Goal: Contribute content: Contribute content

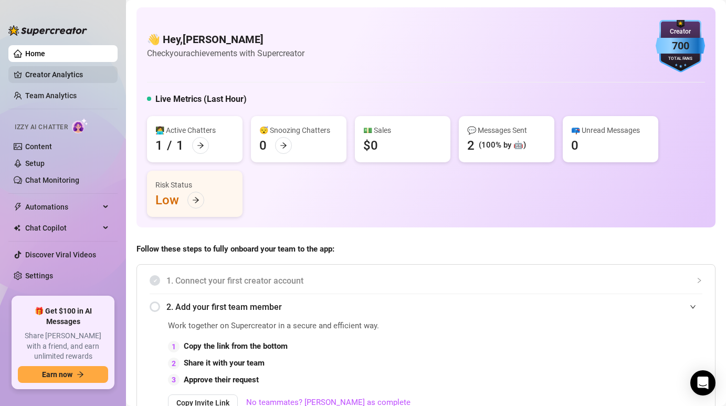
click at [90, 76] on link "Creator Analytics" at bounding box center [67, 74] width 84 height 17
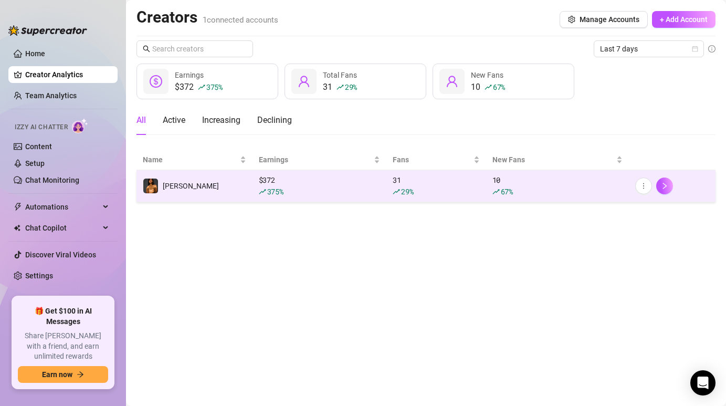
click at [235, 173] on td "[PERSON_NAME]" at bounding box center [194, 186] width 116 height 32
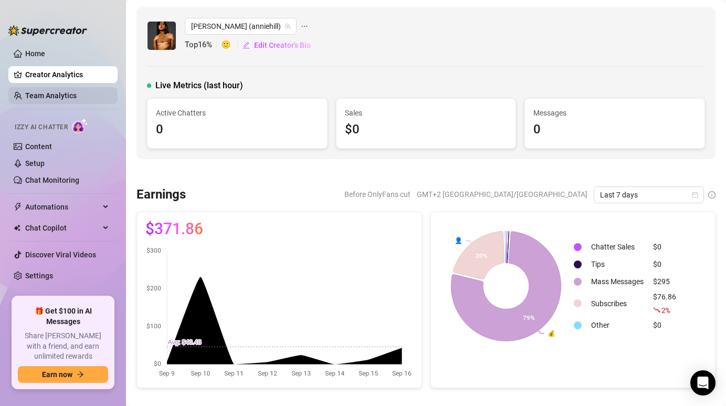
click at [77, 98] on link "Team Analytics" at bounding box center [50, 95] width 51 height 8
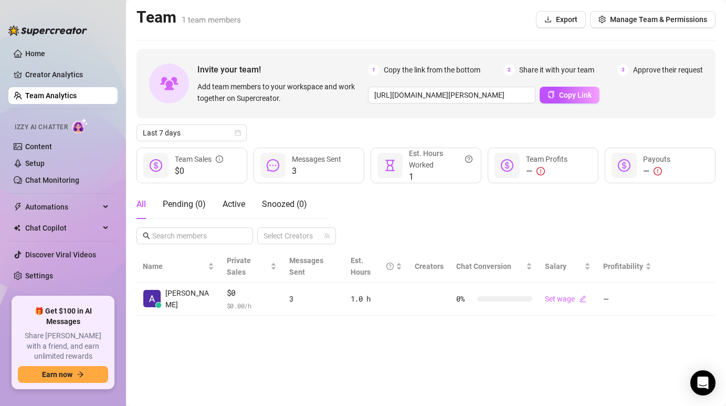
click at [59, 62] on ul "Home Creator Analytics Team Analytics Izzy AI Chatter Content Setup Chat Monito…" at bounding box center [62, 166] width 109 height 251
click at [45, 54] on link "Home" at bounding box center [35, 53] width 20 height 8
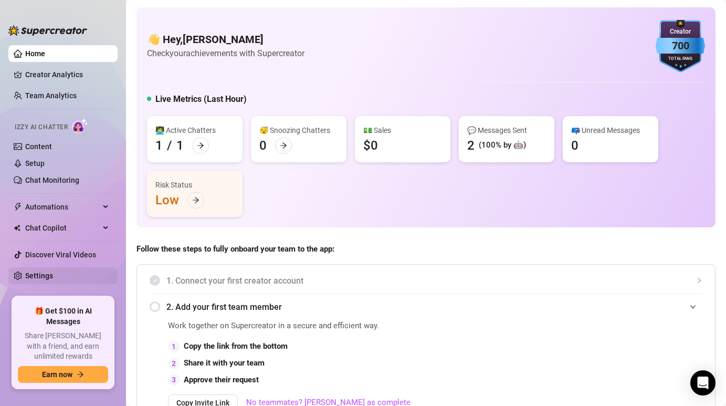
click at [53, 275] on link "Settings" at bounding box center [39, 275] width 28 height 8
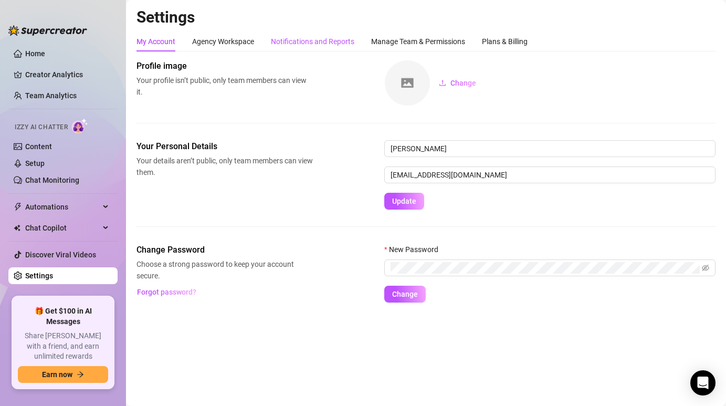
click at [298, 43] on div "Notifications and Reports" at bounding box center [312, 42] width 83 height 12
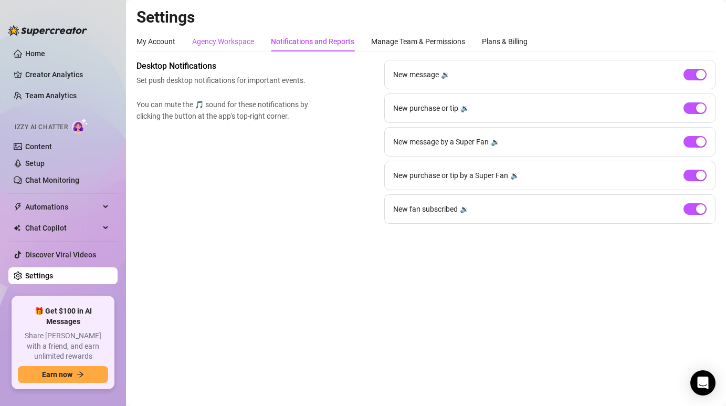
click at [248, 41] on div "Agency Workspace" at bounding box center [223, 42] width 62 height 12
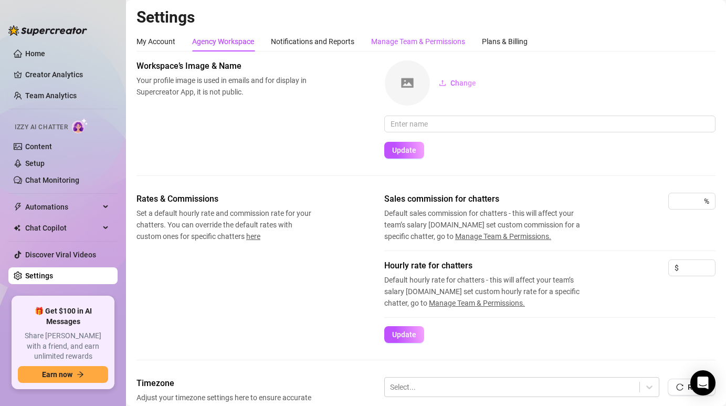
click at [422, 47] on div "Manage Team & Permissions" at bounding box center [418, 42] width 94 height 12
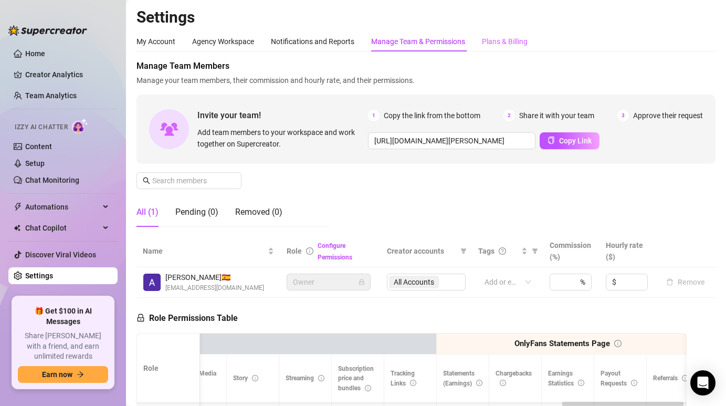
click at [505, 34] on div "Plans & Billing" at bounding box center [505, 41] width 46 height 20
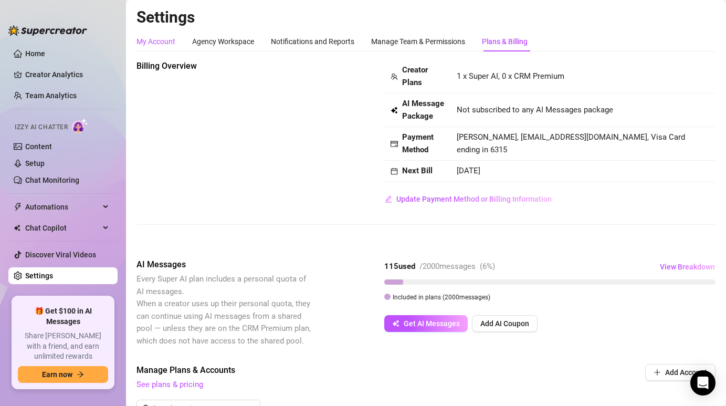
click at [151, 46] on div "My Account" at bounding box center [155, 42] width 39 height 12
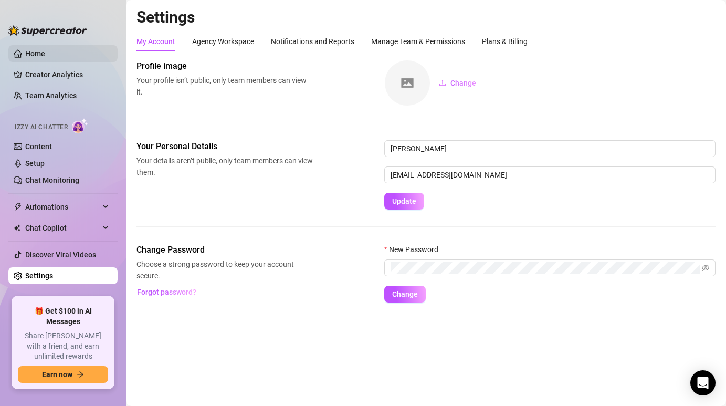
click at [45, 51] on link "Home" at bounding box center [35, 53] width 20 height 8
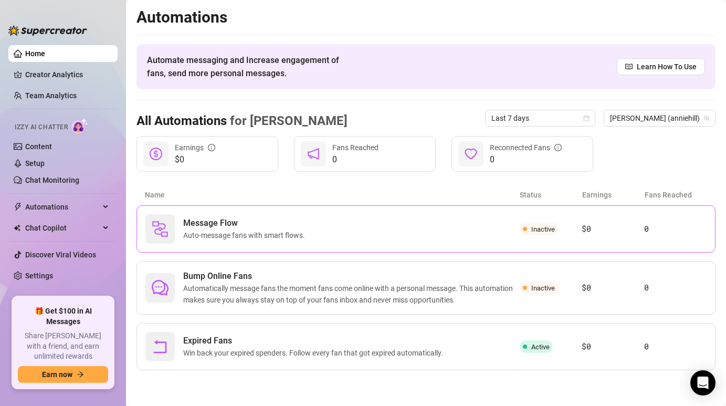
click at [285, 230] on span "Auto-message fans with smart flows." at bounding box center [246, 235] width 126 height 12
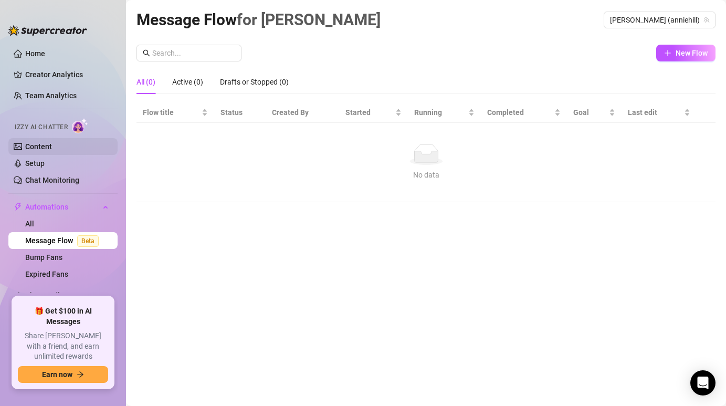
click at [37, 151] on link "Content" at bounding box center [38, 146] width 27 height 8
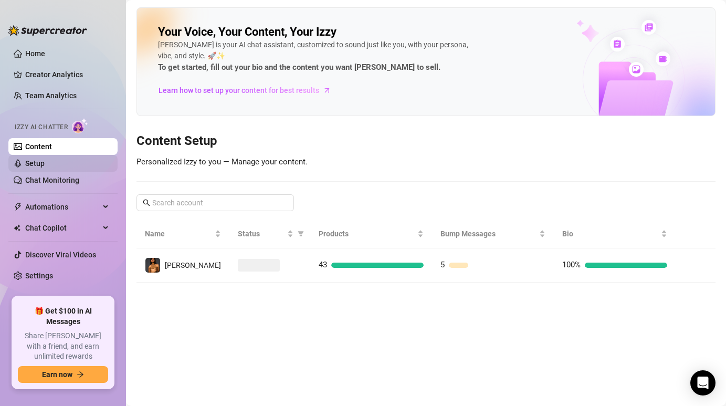
click at [41, 161] on link "Setup" at bounding box center [34, 163] width 19 height 8
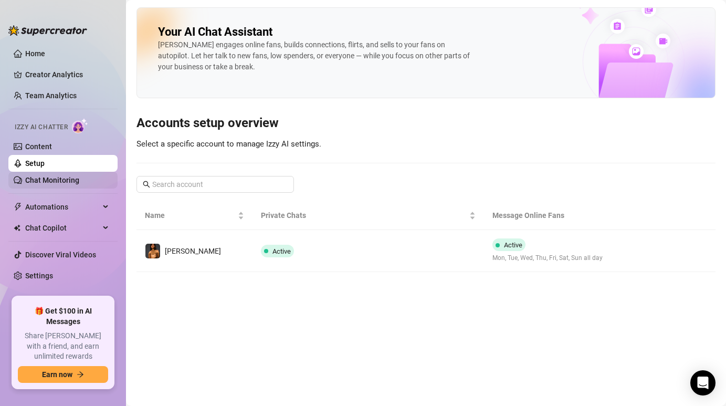
click at [79, 184] on link "Chat Monitoring" at bounding box center [52, 180] width 54 height 8
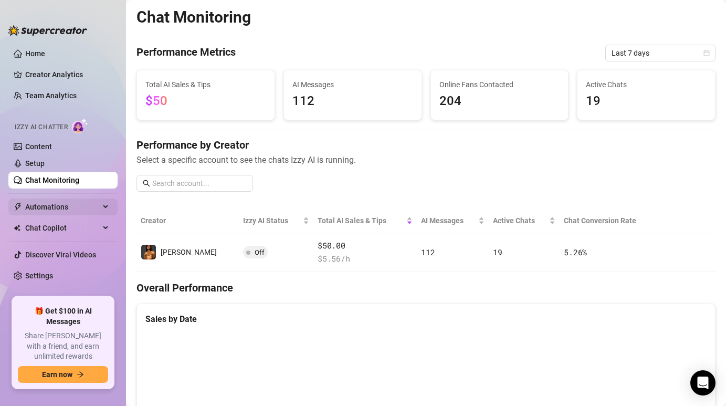
click at [58, 205] on span "Automations" at bounding box center [62, 206] width 75 height 17
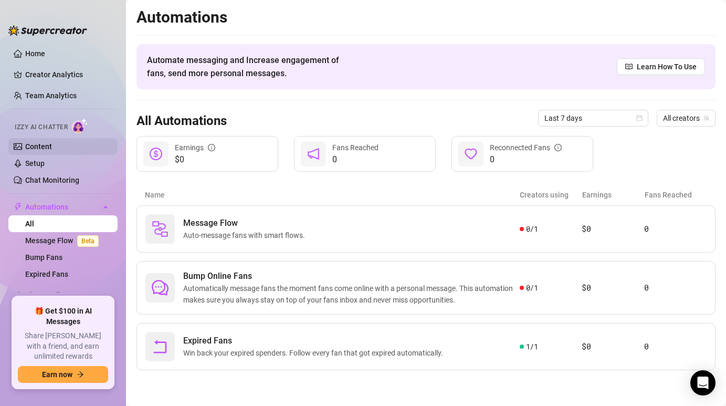
click at [45, 151] on link "Content" at bounding box center [38, 146] width 27 height 8
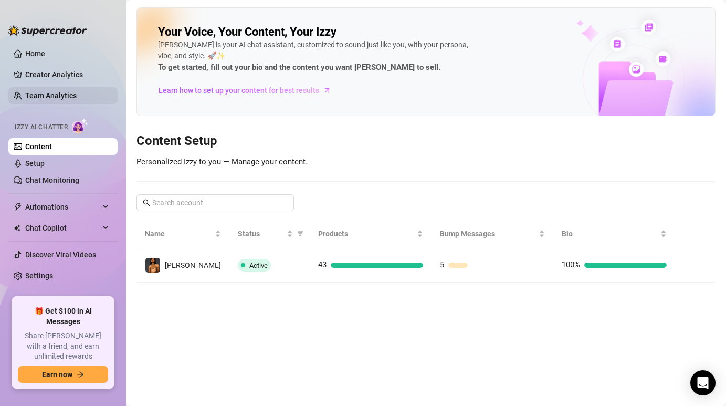
click at [62, 93] on link "Team Analytics" at bounding box center [50, 95] width 51 height 8
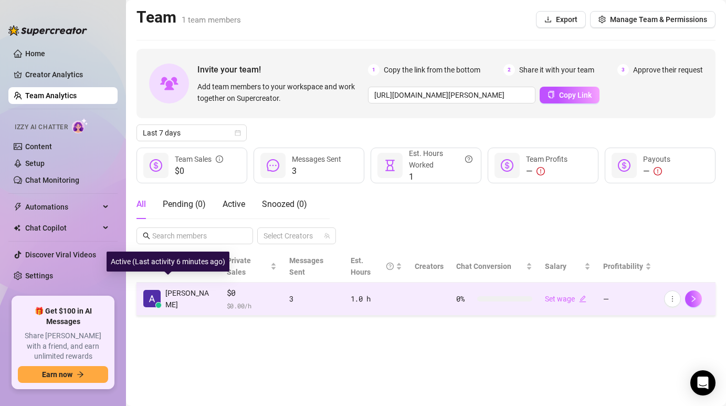
click at [178, 287] on span "[PERSON_NAME]" at bounding box center [189, 298] width 49 height 23
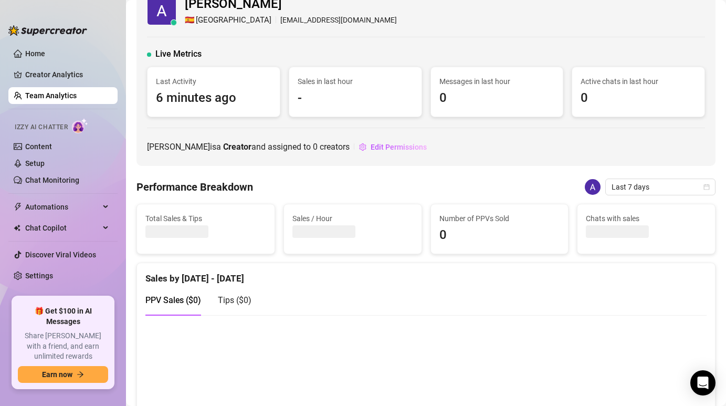
scroll to position [25, 0]
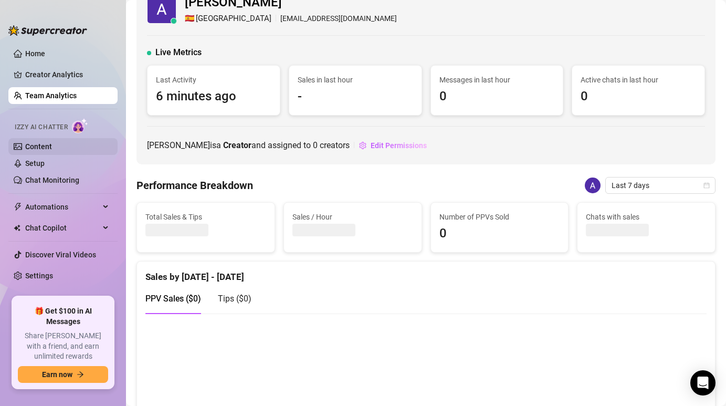
click at [52, 146] on link "Content" at bounding box center [38, 146] width 27 height 8
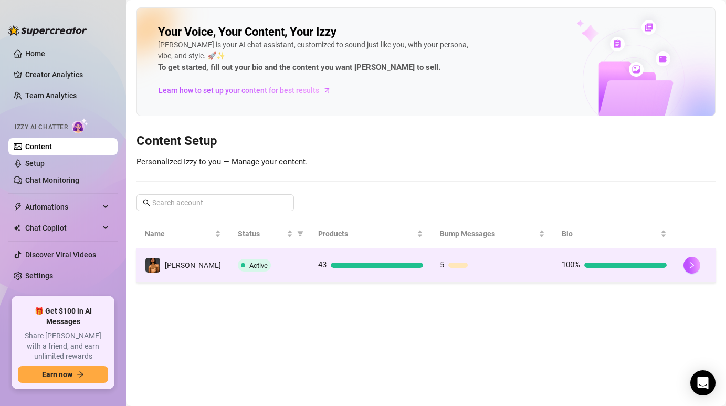
click at [175, 252] on td "[PERSON_NAME]" at bounding box center [182, 265] width 93 height 34
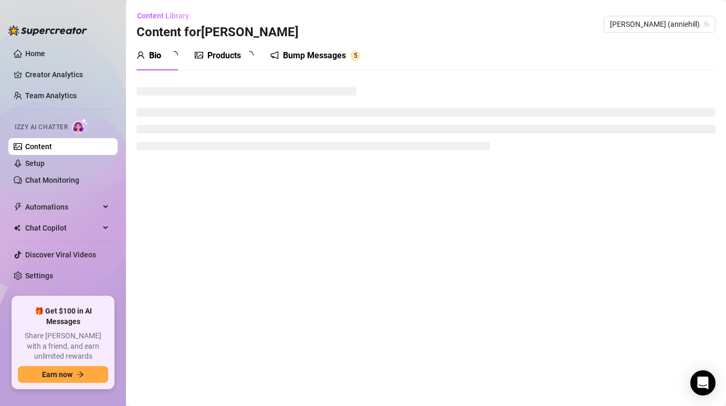
click at [175, 252] on main "Content Library Content for [PERSON_NAME] [PERSON_NAME] (anniehill) Bio Product…" at bounding box center [426, 203] width 600 height 406
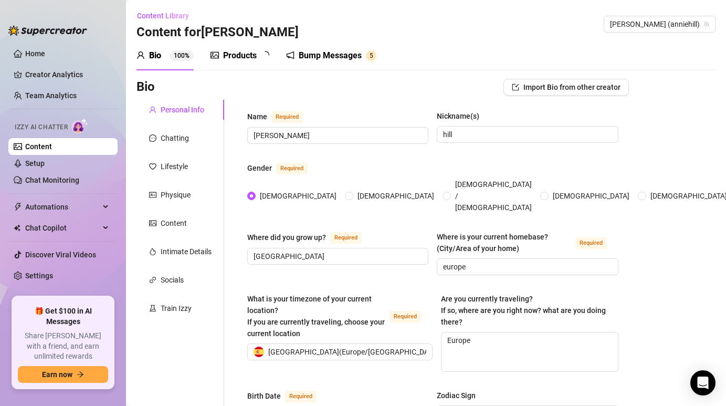
type input "[DATE]"
click at [41, 58] on link "Home" at bounding box center [35, 53] width 20 height 8
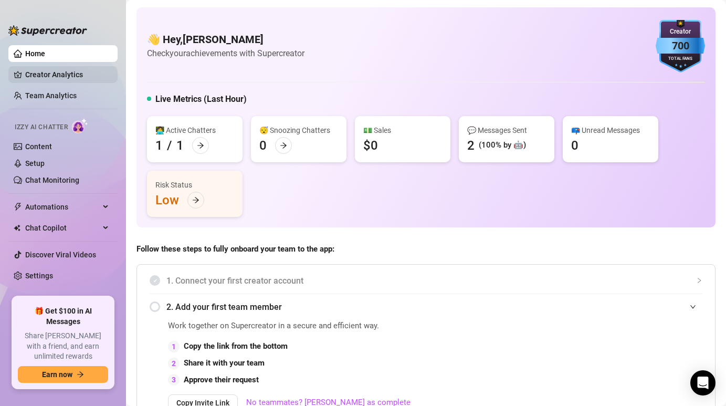
click at [48, 70] on link "Creator Analytics" at bounding box center [67, 74] width 84 height 17
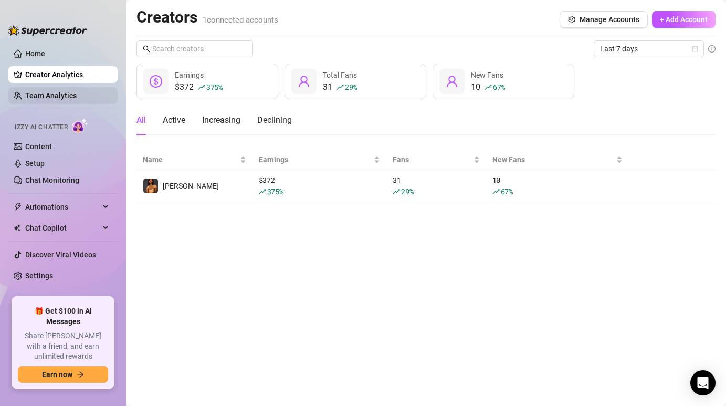
click at [52, 91] on link "Team Analytics" at bounding box center [50, 95] width 51 height 8
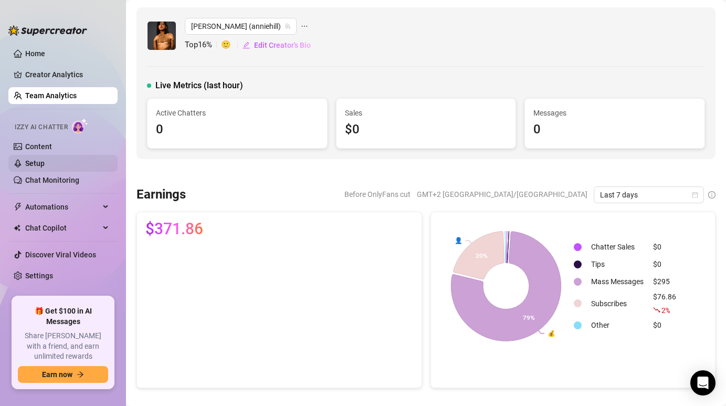
click at [45, 167] on link "Setup" at bounding box center [34, 163] width 19 height 8
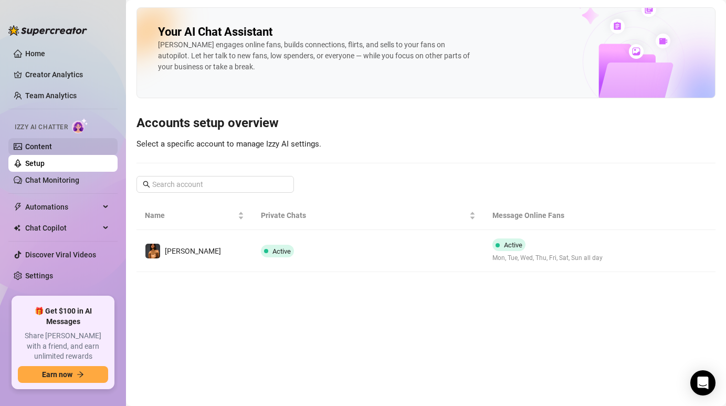
click at [32, 151] on link "Content" at bounding box center [38, 146] width 27 height 8
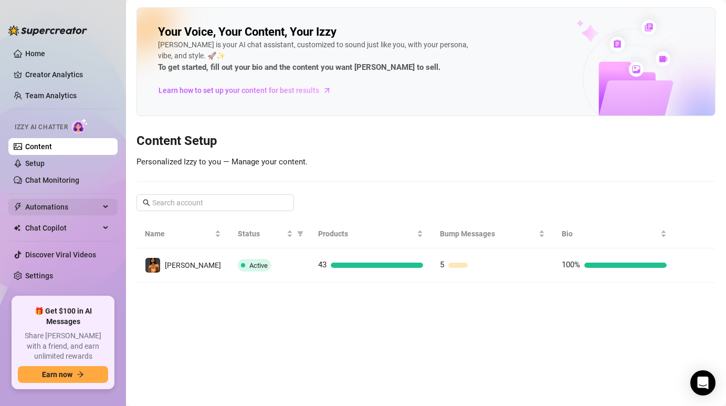
click at [50, 207] on span "Automations" at bounding box center [62, 206] width 75 height 17
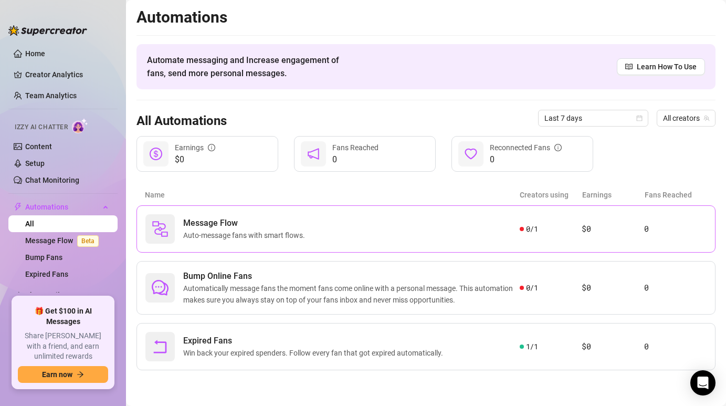
click at [195, 220] on span "Message Flow" at bounding box center [246, 223] width 126 height 13
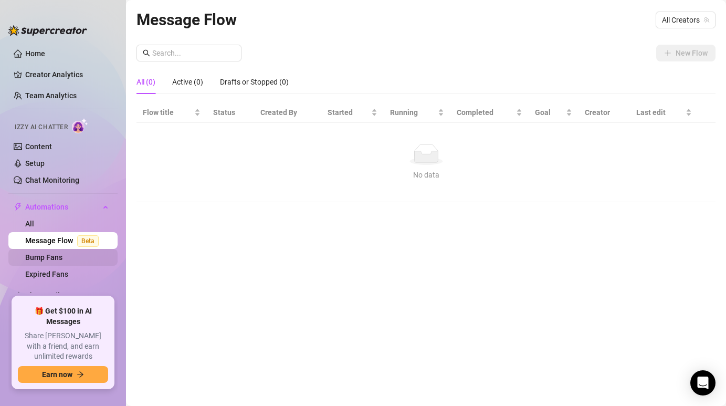
click at [62, 259] on link "Bump Fans" at bounding box center [43, 257] width 37 height 8
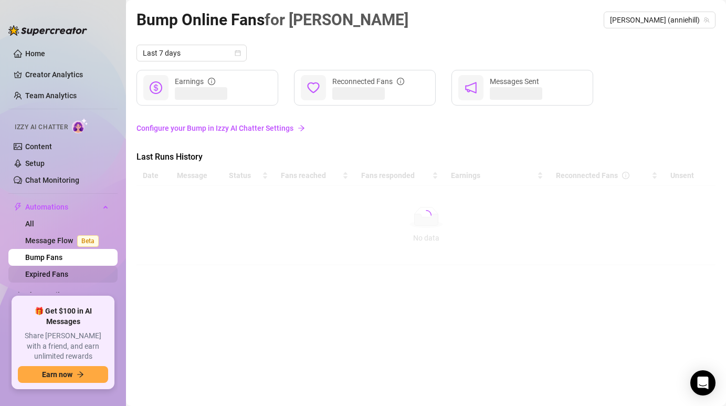
click at [68, 272] on link "Expired Fans" at bounding box center [46, 274] width 43 height 8
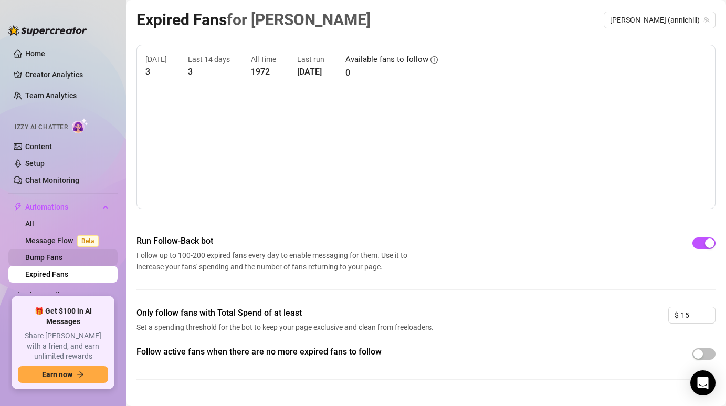
click at [62, 259] on link "Bump Fans" at bounding box center [43, 257] width 37 height 8
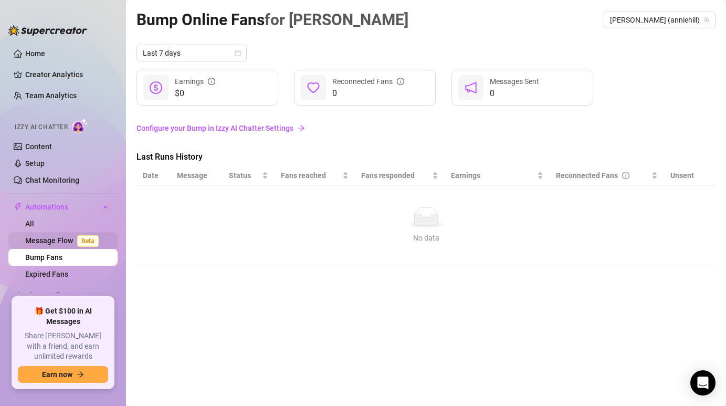
click at [59, 242] on link "Message Flow Beta" at bounding box center [64, 240] width 78 height 8
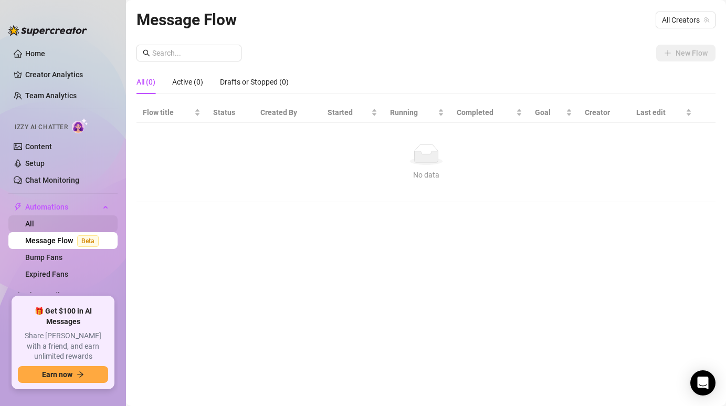
click at [34, 227] on link "All" at bounding box center [29, 223] width 9 height 8
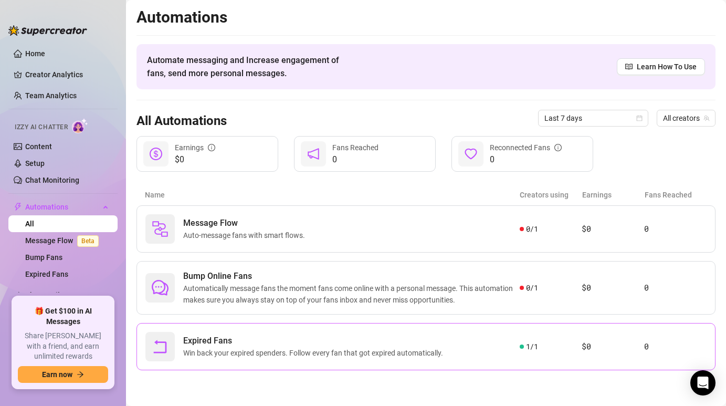
click at [327, 327] on div "Expired Fans Win back your expired spenders. Follow every fan that got expired …" at bounding box center [425, 346] width 579 height 47
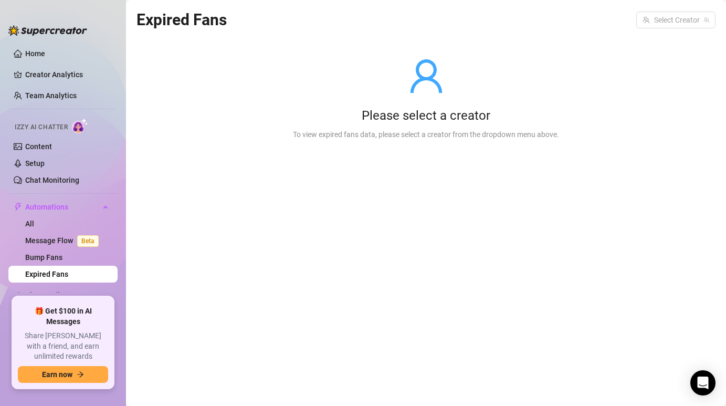
click at [386, 139] on div "To view expired fans data, please select a creator from the dropdown menu above." at bounding box center [426, 135] width 266 height 12
click at [376, 119] on div "Please select a creator" at bounding box center [426, 116] width 266 height 17
click at [34, 225] on link "All" at bounding box center [29, 223] width 9 height 8
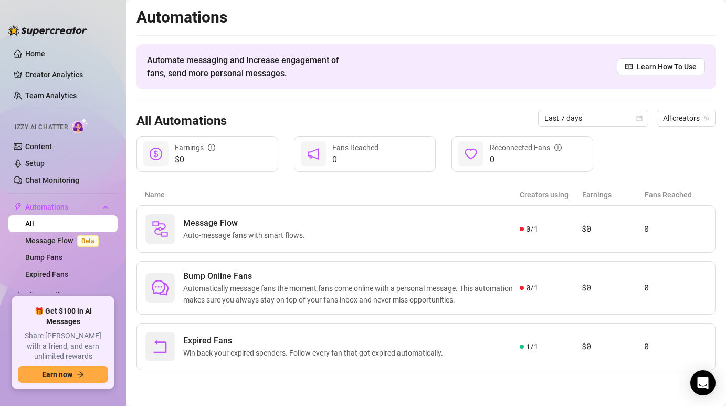
click at [34, 219] on link "All" at bounding box center [29, 223] width 9 height 8
click at [59, 211] on span "Automations" at bounding box center [62, 206] width 75 height 17
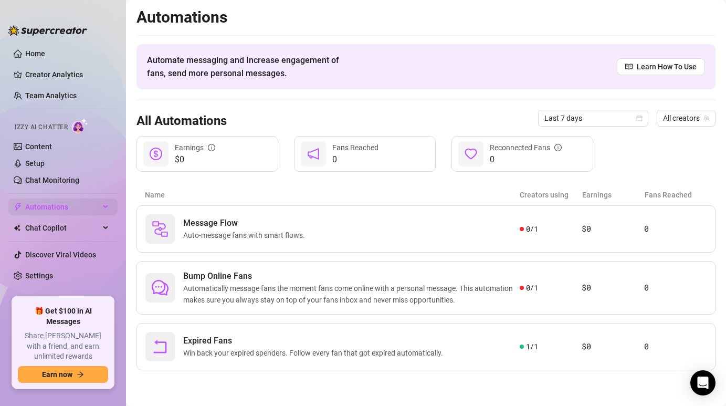
click at [59, 211] on span "Automations" at bounding box center [62, 206] width 75 height 17
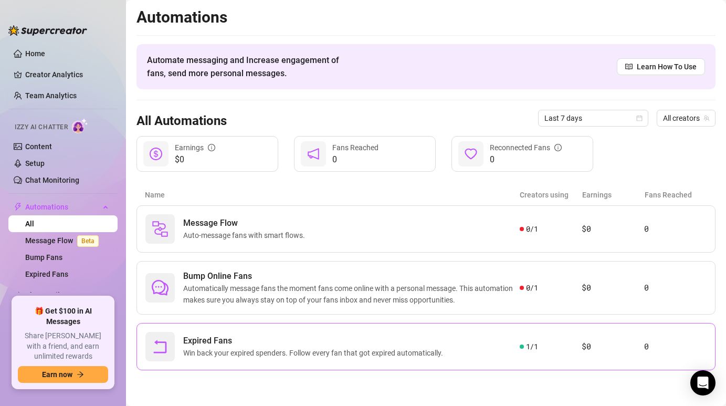
click at [232, 338] on span "Expired Fans" at bounding box center [315, 340] width 264 height 13
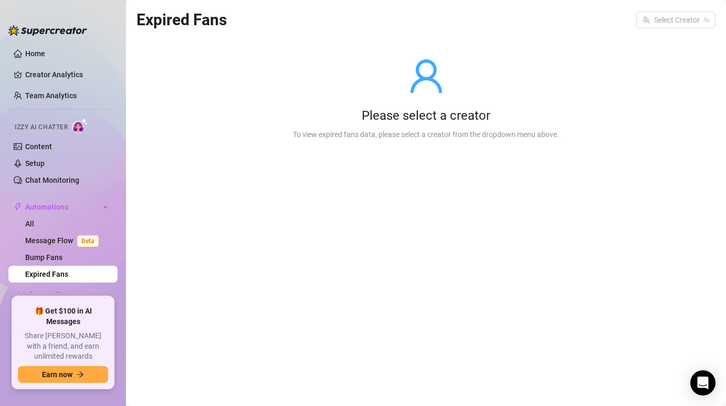
click at [232, 338] on div "Expired Fans Select Creator Please select a creator To view expired fans data, …" at bounding box center [425, 190] width 579 height 367
click at [419, 82] on icon "user" at bounding box center [426, 76] width 38 height 38
click at [431, 120] on div "Please select a creator" at bounding box center [426, 116] width 266 height 17
click at [652, 27] on input "search" at bounding box center [670, 20] width 57 height 16
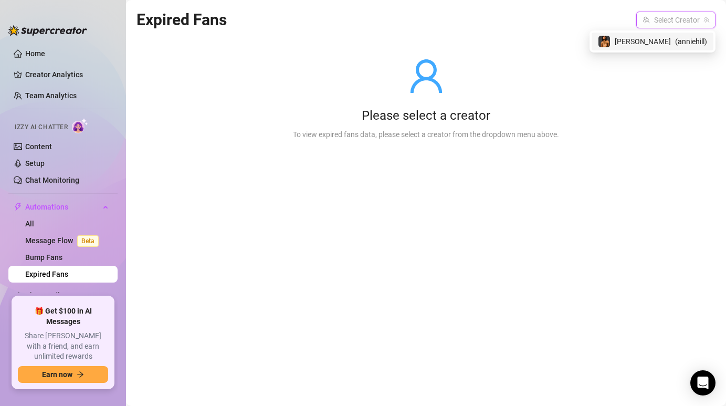
click at [656, 40] on span "[PERSON_NAME]" at bounding box center [642, 42] width 56 height 12
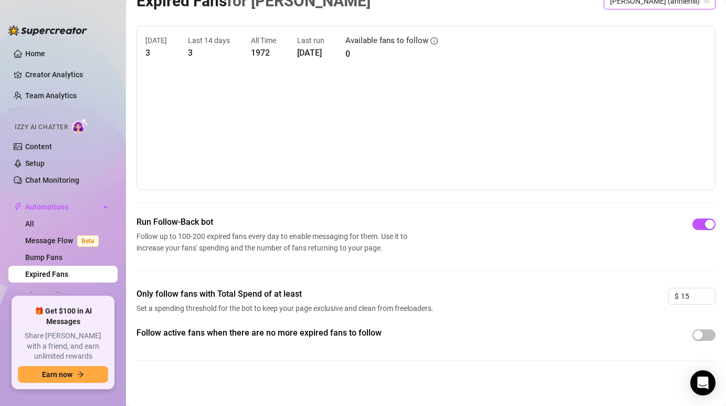
scroll to position [22, 0]
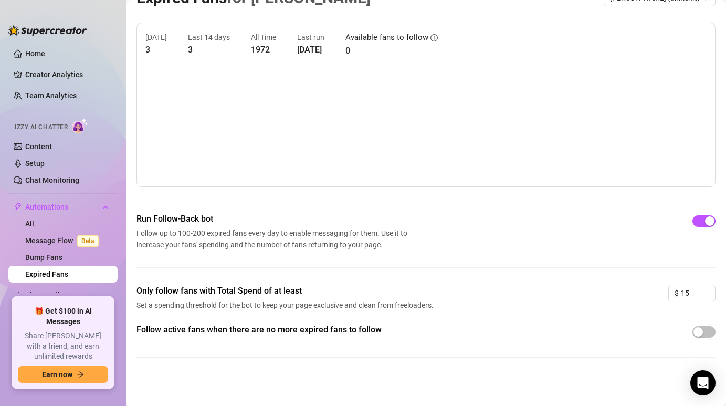
click at [695, 79] on canvas at bounding box center [425, 125] width 561 height 105
click at [499, 229] on div "Run Follow-Back bot Follow up to 100-200 expired fans every day to enable messa…" at bounding box center [425, 231] width 579 height 38
click at [50, 296] on span "Chat Copilot" at bounding box center [62, 294] width 75 height 17
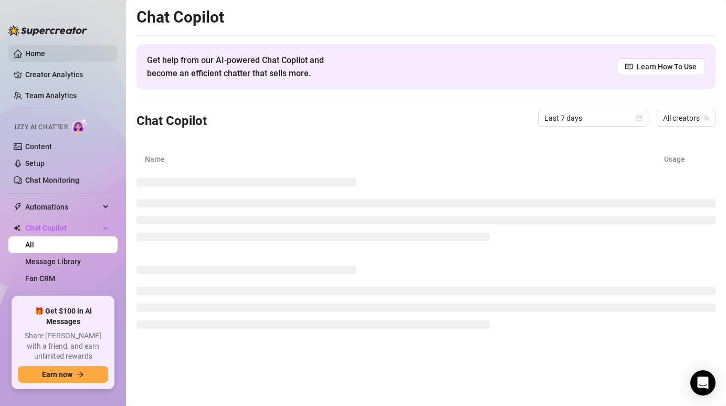
click at [45, 52] on link "Home" at bounding box center [35, 53] width 20 height 8
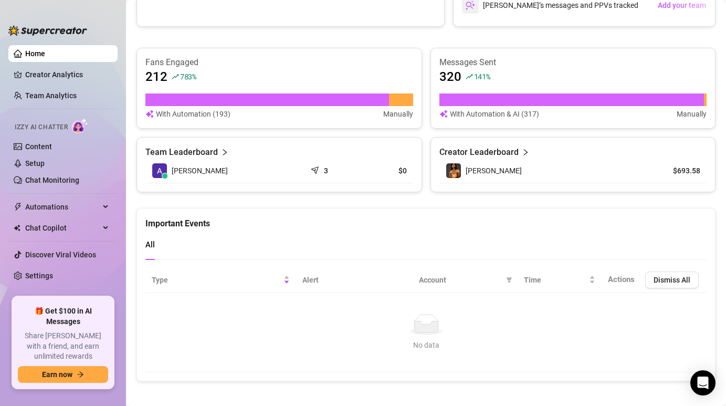
scroll to position [648, 0]
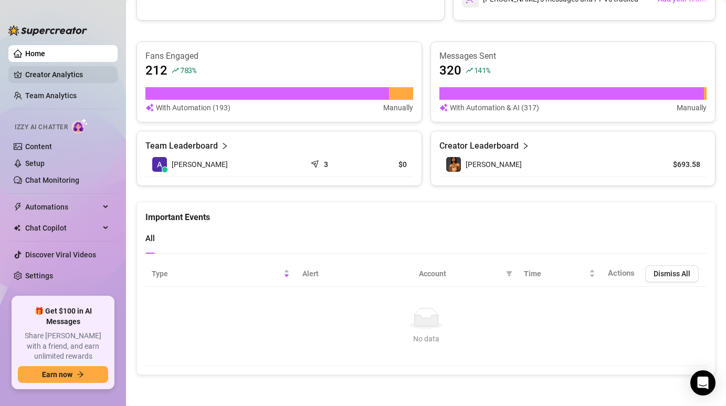
click at [92, 73] on link "Creator Analytics" at bounding box center [67, 74] width 84 height 17
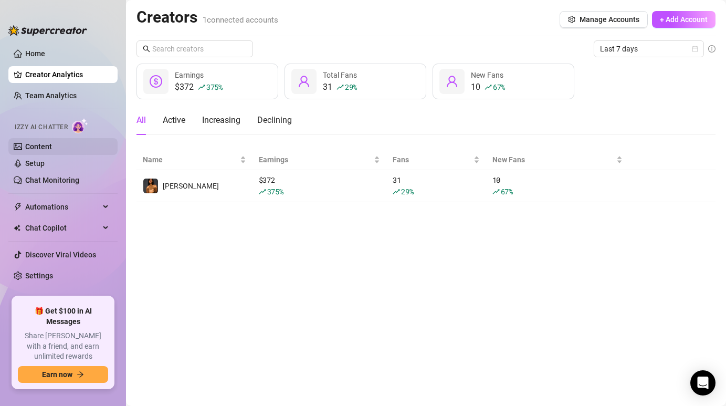
click at [52, 151] on link "Content" at bounding box center [38, 146] width 27 height 8
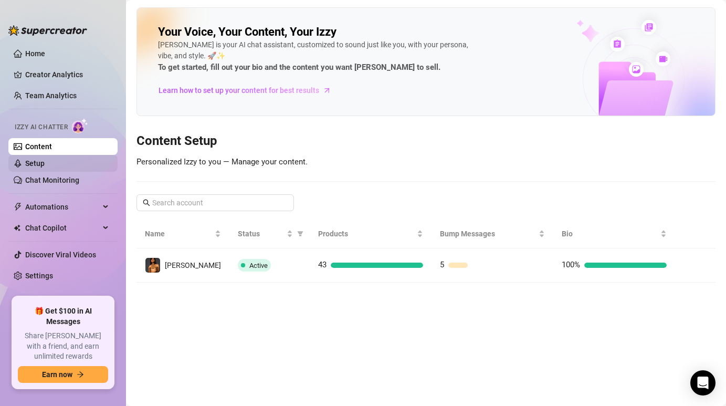
click at [45, 164] on link "Setup" at bounding box center [34, 163] width 19 height 8
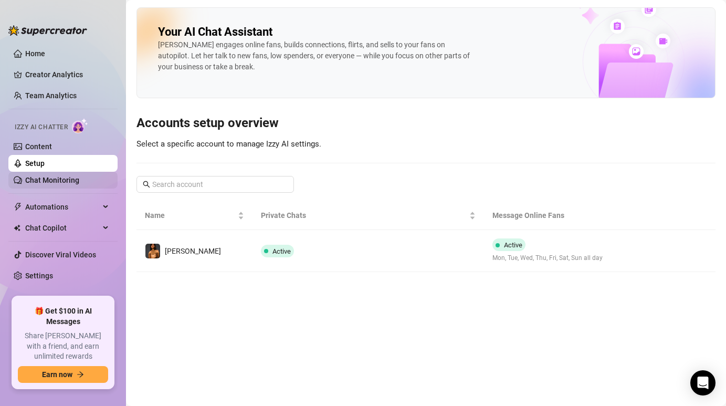
click at [78, 176] on link "Chat Monitoring" at bounding box center [52, 180] width 54 height 8
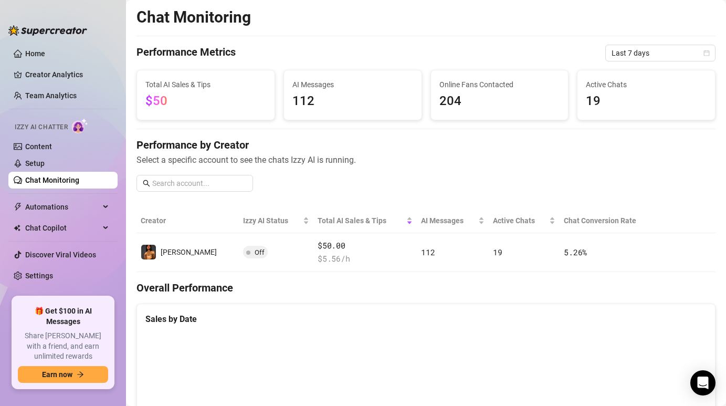
click at [80, 190] on ul "Home Creator Analytics Team Analytics Izzy AI Chatter Content Setup Chat Monito…" at bounding box center [62, 166] width 109 height 251
click at [93, 217] on ul "Home Creator Analytics Team Analytics Izzy AI Chatter Content Setup Chat Monito…" at bounding box center [62, 166] width 109 height 251
click at [88, 211] on span "Automations" at bounding box center [62, 206] width 75 height 17
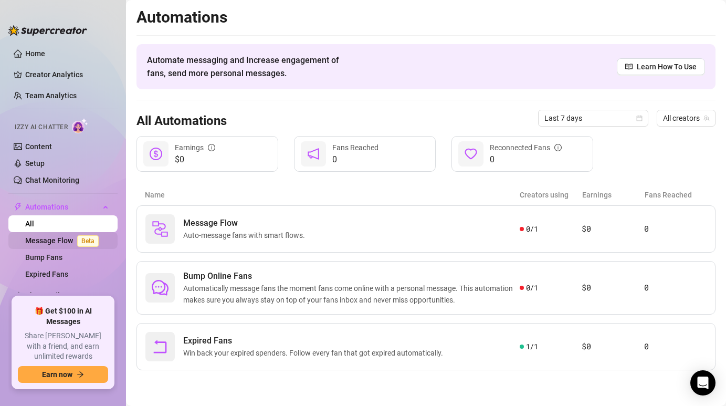
click at [90, 236] on link "Message Flow Beta" at bounding box center [64, 240] width 78 height 8
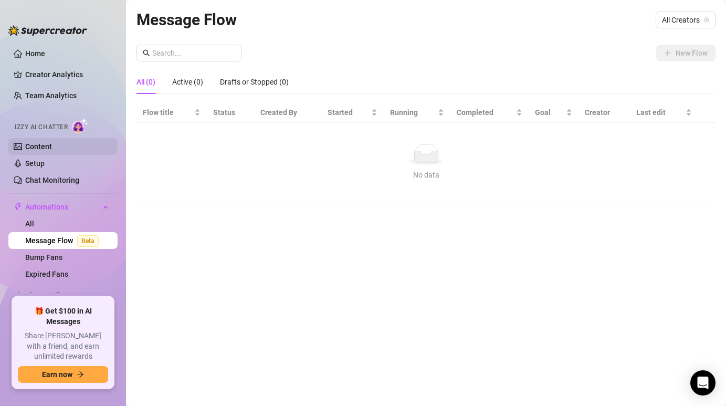
click at [52, 151] on link "Content" at bounding box center [38, 146] width 27 height 8
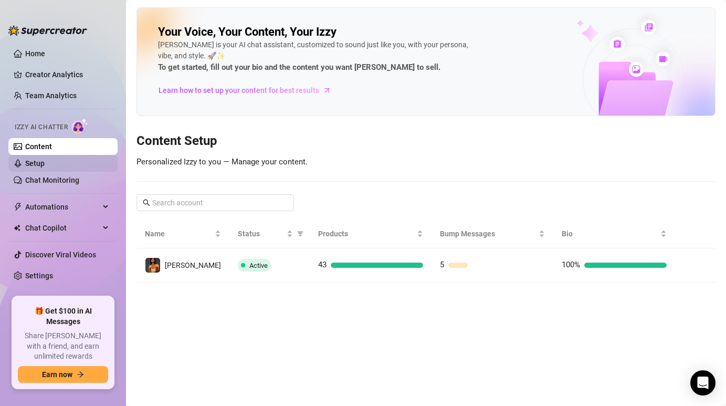
click at [45, 159] on link "Setup" at bounding box center [34, 163] width 19 height 8
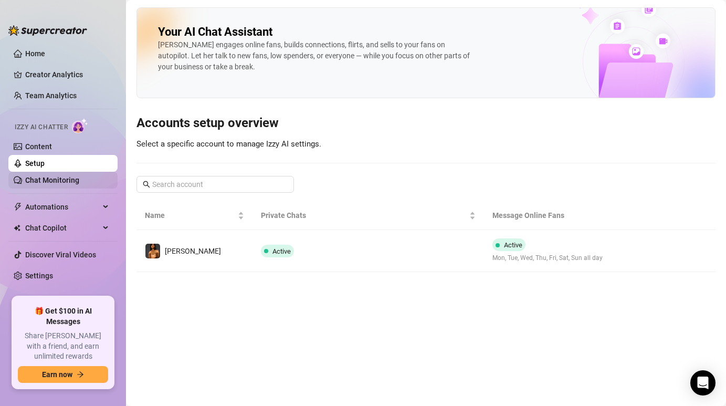
click at [79, 182] on link "Chat Monitoring" at bounding box center [52, 180] width 54 height 8
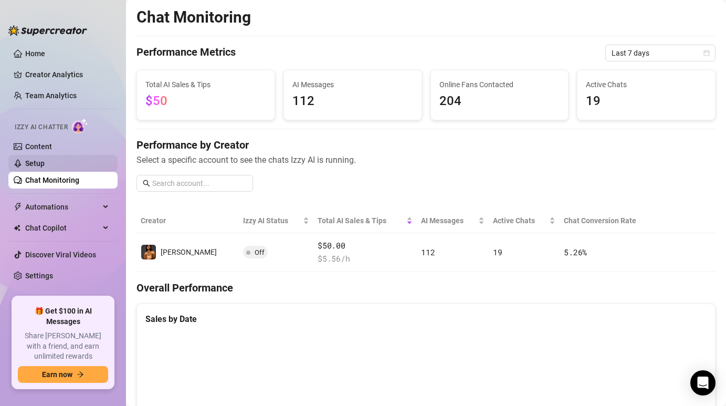
click at [45, 167] on link "Setup" at bounding box center [34, 163] width 19 height 8
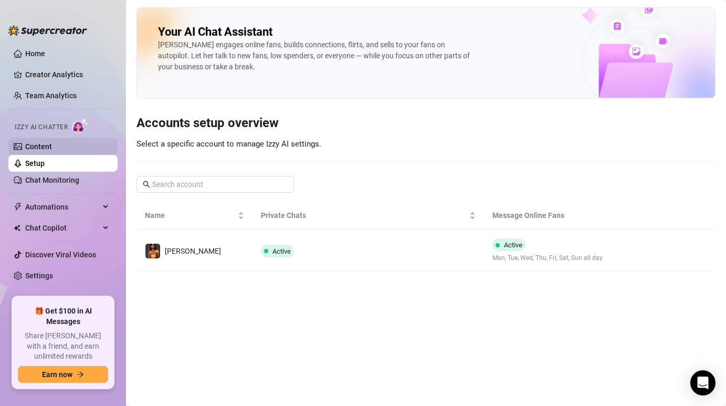
click at [52, 151] on link "Content" at bounding box center [38, 146] width 27 height 8
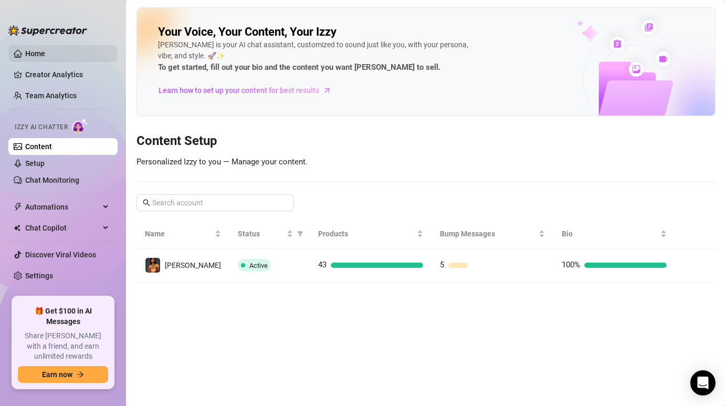
click at [45, 52] on link "Home" at bounding box center [35, 53] width 20 height 8
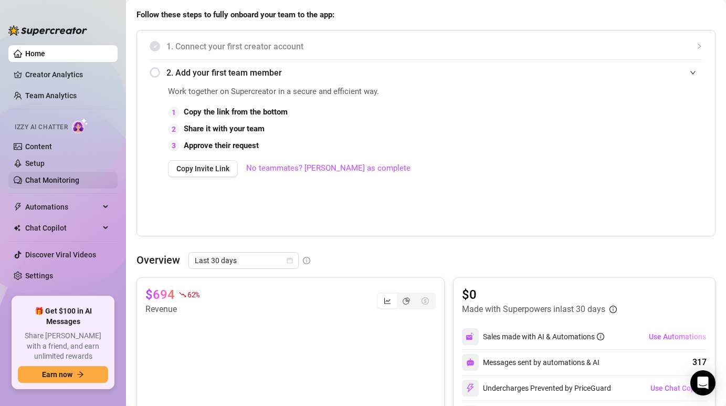
scroll to position [237, 0]
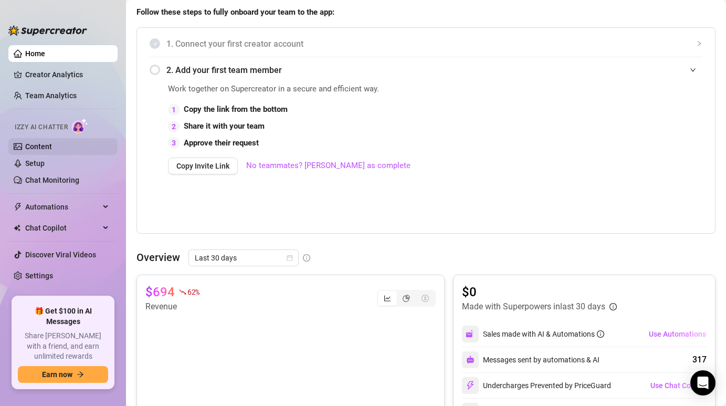
click at [52, 144] on link "Content" at bounding box center [38, 146] width 27 height 8
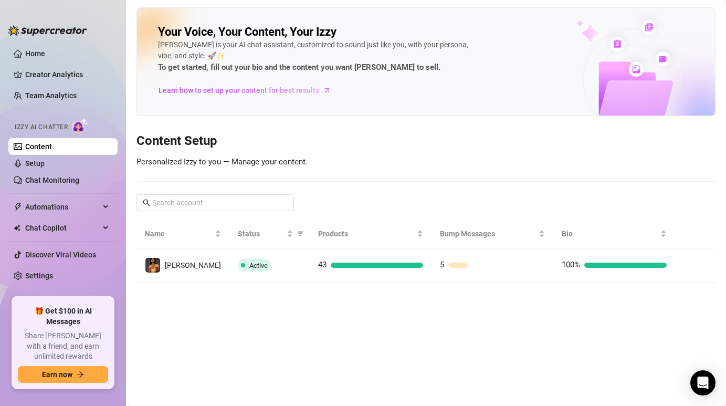
click at [52, 144] on link "Content" at bounding box center [38, 146] width 27 height 8
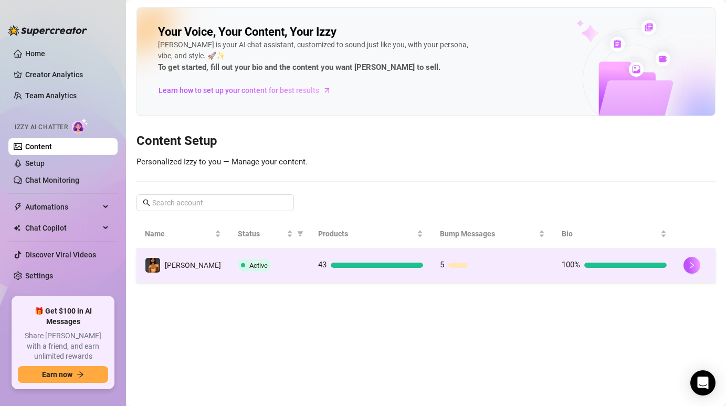
click at [238, 260] on span "Active" at bounding box center [254, 265] width 33 height 13
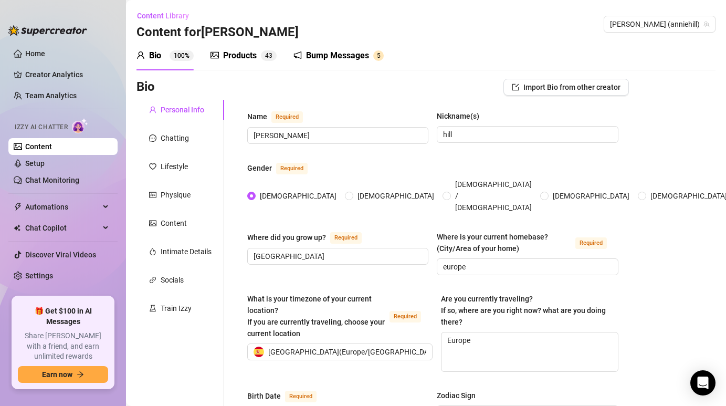
click at [233, 63] on div "Products 4 3" at bounding box center [243, 55] width 66 height 29
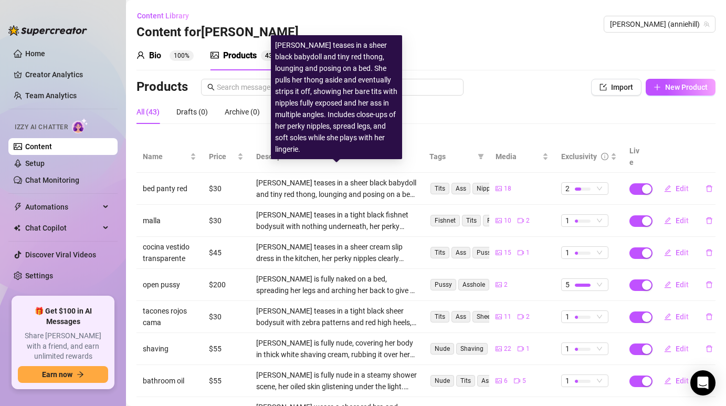
click at [266, 177] on div "[PERSON_NAME] teases in a sheer black babydoll and tiny red thong, lounging and…" at bounding box center [336, 188] width 161 height 23
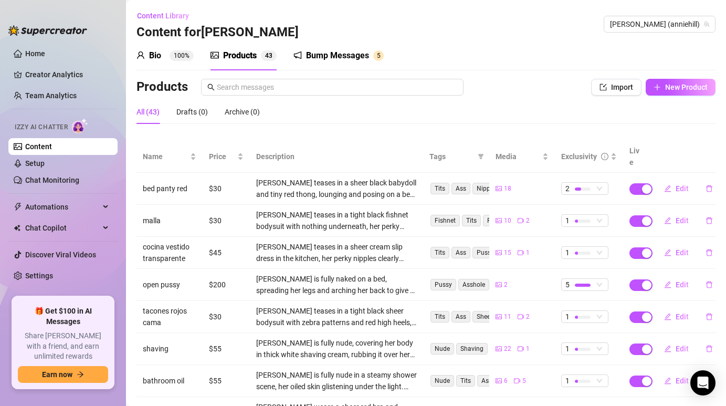
click at [410, 177] on div "[PERSON_NAME] teases in a sheer black babydoll and tiny red thong, lounging and…" at bounding box center [336, 188] width 161 height 23
click at [679, 180] on button "Edit" at bounding box center [675, 188] width 41 height 17
type textarea "Type your message here..."
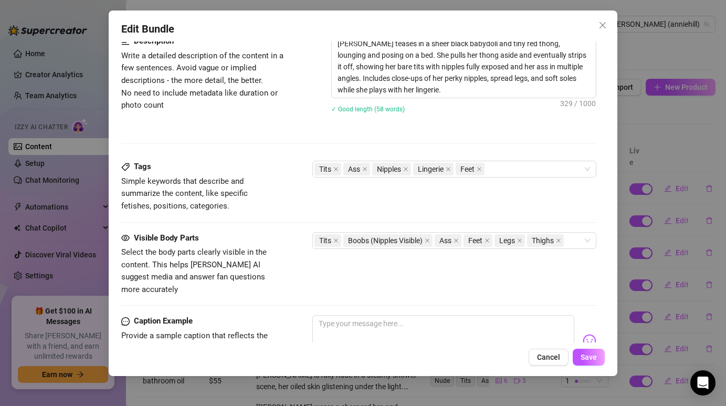
scroll to position [565, 0]
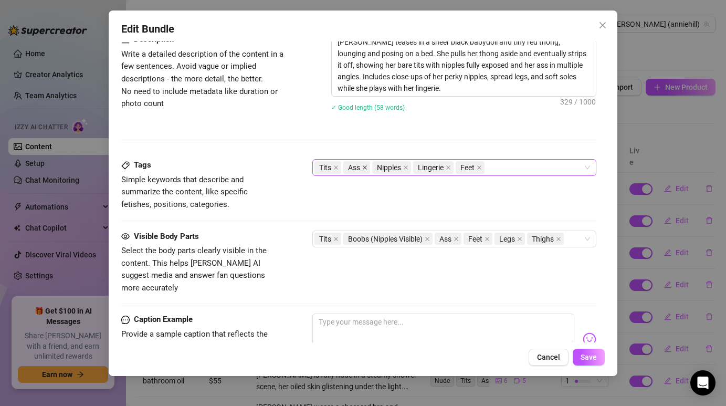
click at [363, 168] on icon "close" at bounding box center [364, 167] width 5 height 5
click at [461, 240] on span "Ass" at bounding box center [447, 238] width 27 height 13
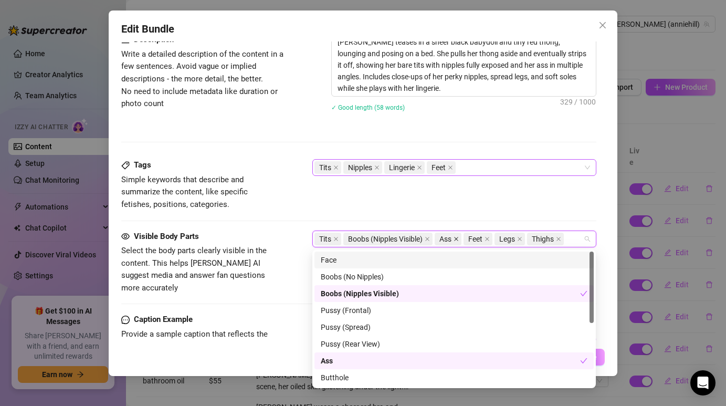
click at [459, 239] on icon "close" at bounding box center [455, 238] width 5 height 5
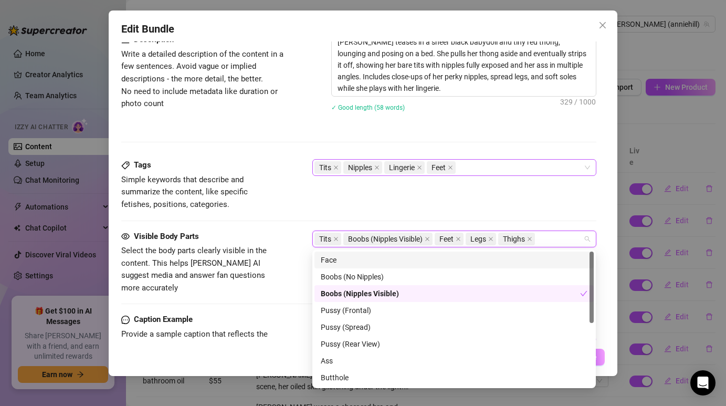
click at [549, 219] on div "Tags Simple keywords that describe and summarize the content, like specific fet…" at bounding box center [358, 194] width 474 height 71
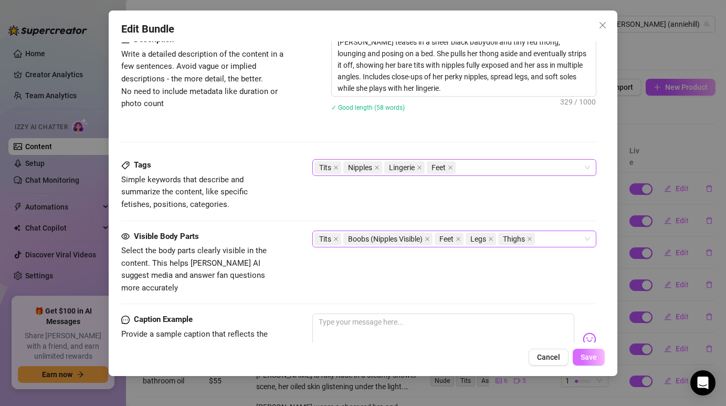
click at [598, 355] on button "Save" at bounding box center [588, 356] width 32 height 17
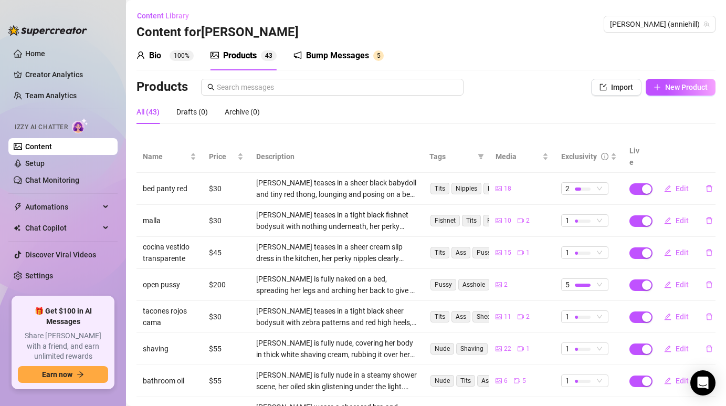
click at [469, 151] on span "Tags" at bounding box center [451, 157] width 44 height 12
click at [483, 153] on icon "filter" at bounding box center [480, 156] width 6 height 6
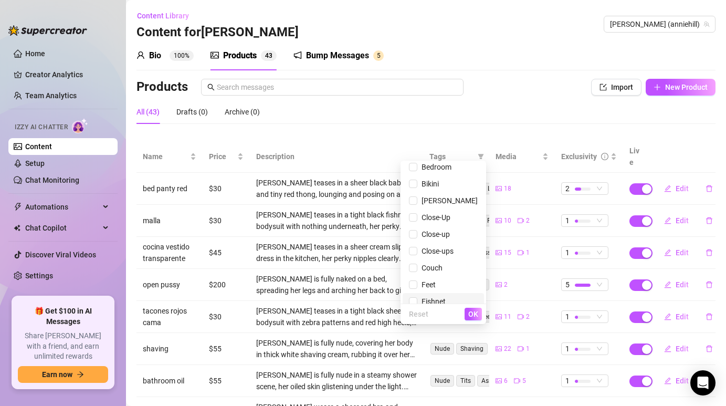
scroll to position [0, 0]
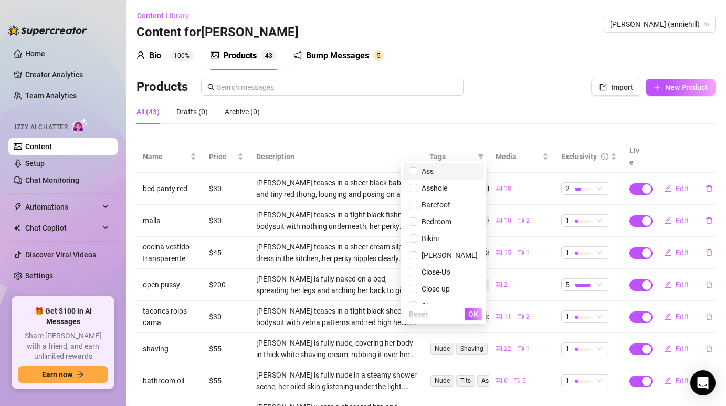
click at [438, 176] on span "Ass" at bounding box center [443, 171] width 69 height 12
checkbox input "true"
click at [477, 317] on span "OK" at bounding box center [473, 314] width 10 height 8
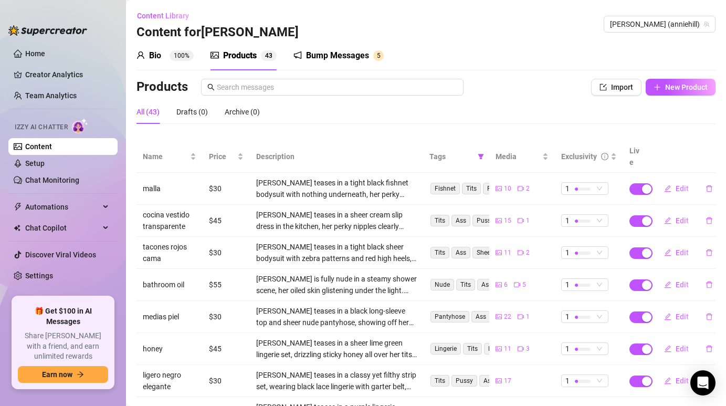
click at [52, 151] on link "Content" at bounding box center [38, 146] width 27 height 8
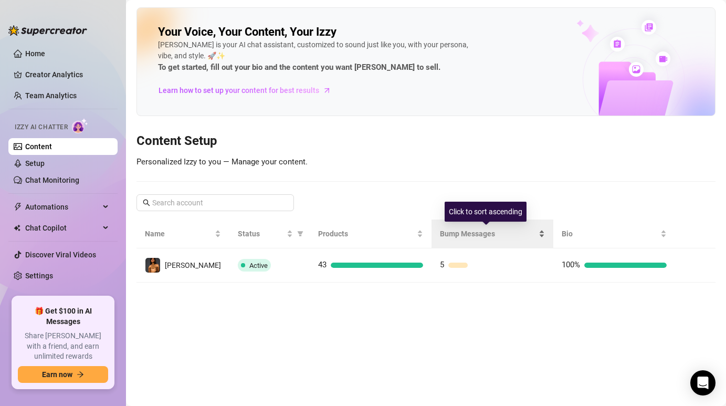
click at [451, 239] on div "Bump Messages" at bounding box center [492, 234] width 105 height 12
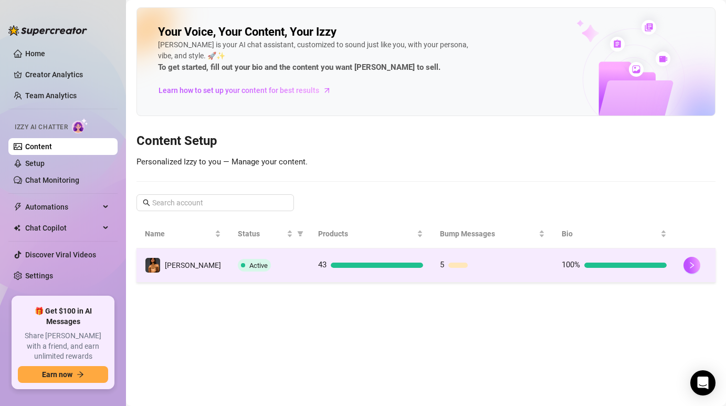
click at [274, 253] on td "Active" at bounding box center [269, 265] width 80 height 34
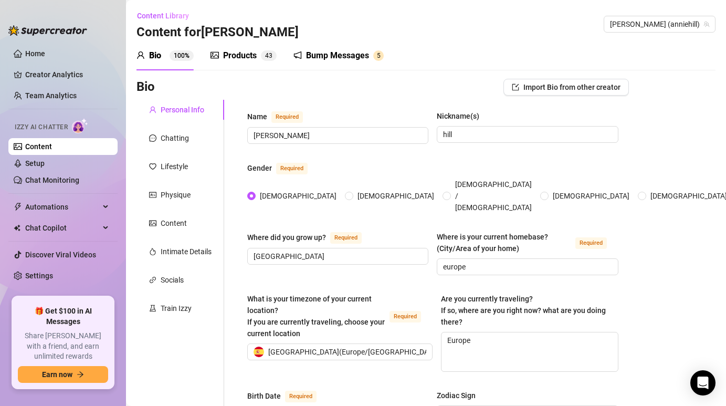
click at [310, 55] on div "Bump Messages" at bounding box center [337, 55] width 63 height 13
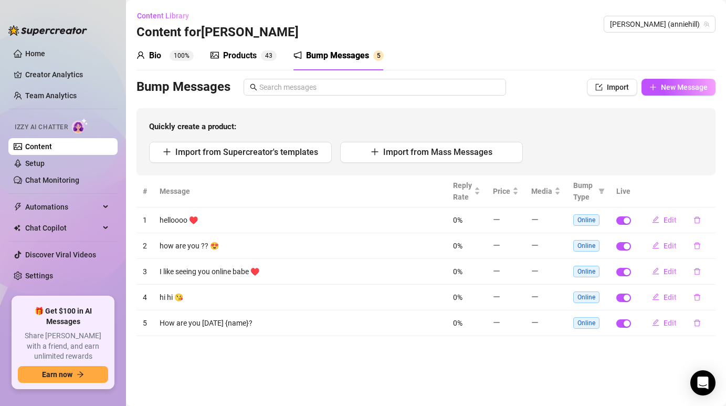
click at [235, 65] on div "Products 4 3" at bounding box center [243, 55] width 66 height 29
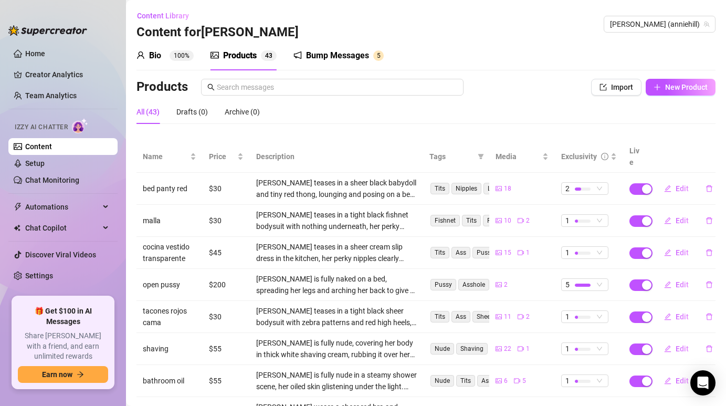
click at [172, 69] on div "Bio 100%" at bounding box center [164, 55] width 57 height 29
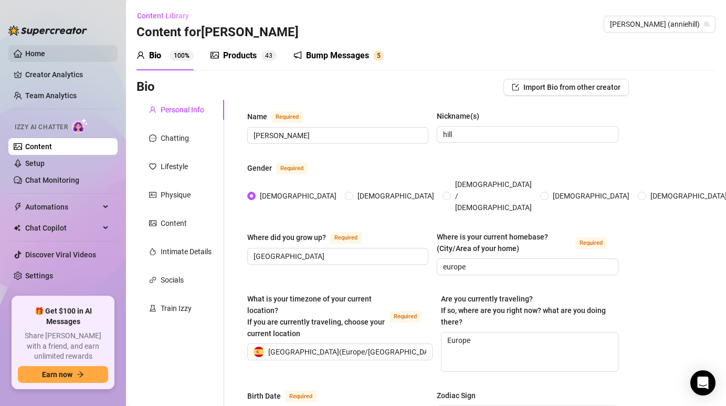
click at [45, 55] on link "Home" at bounding box center [35, 53] width 20 height 8
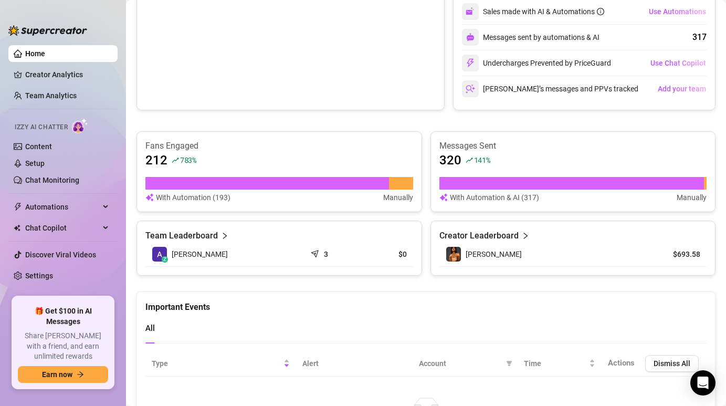
scroll to position [565, 0]
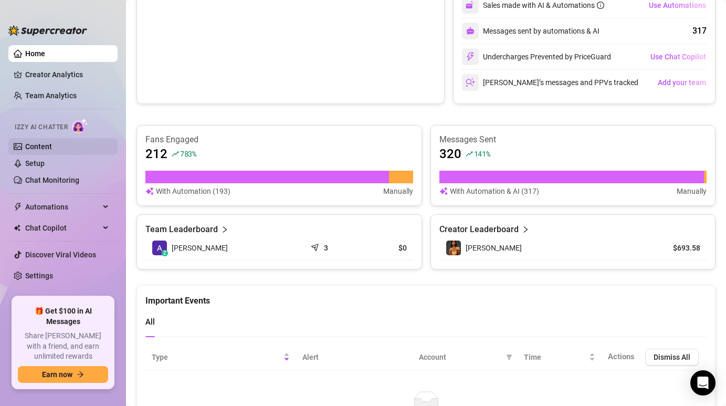
click at [28, 145] on link "Content" at bounding box center [38, 146] width 27 height 8
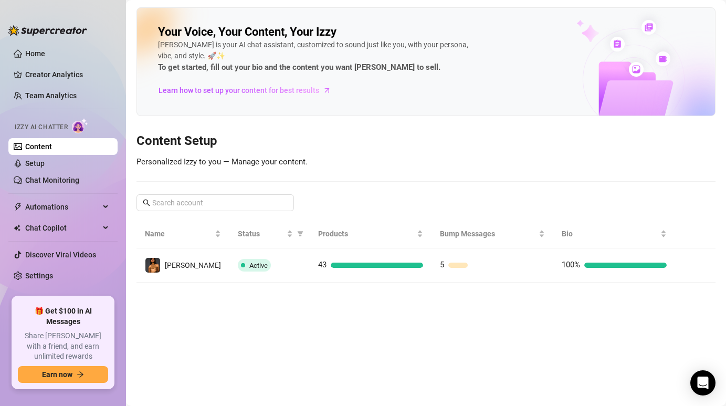
click at [251, 284] on main "Your Voice, Your Content, Your [PERSON_NAME] is your AI chat assistant, customi…" at bounding box center [426, 203] width 600 height 406
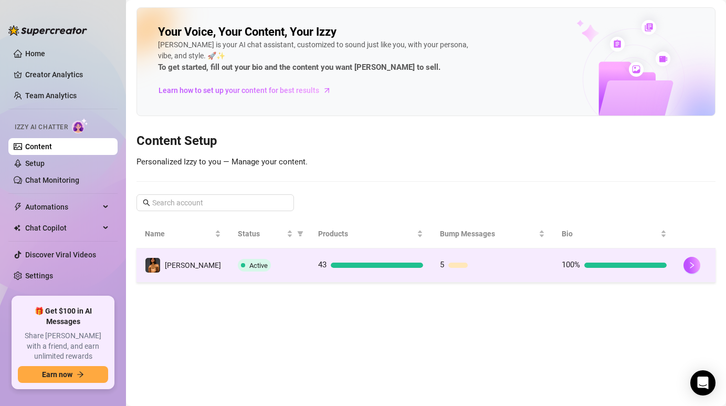
click at [249, 272] on td "Active" at bounding box center [269, 265] width 80 height 34
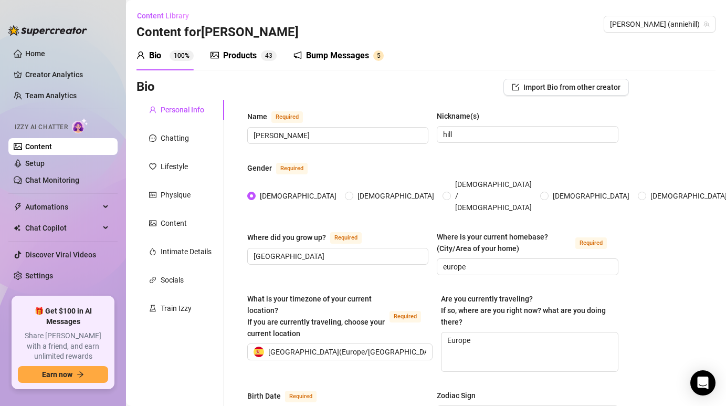
click at [260, 55] on div "Products 4 3" at bounding box center [243, 55] width 66 height 13
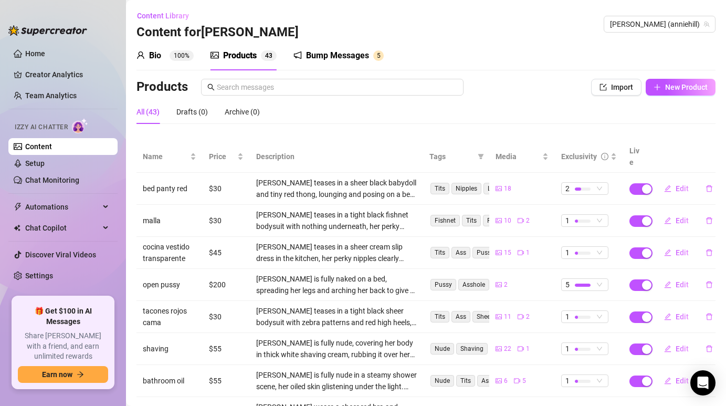
click at [193, 60] on span "100%" at bounding box center [181, 55] width 24 height 10
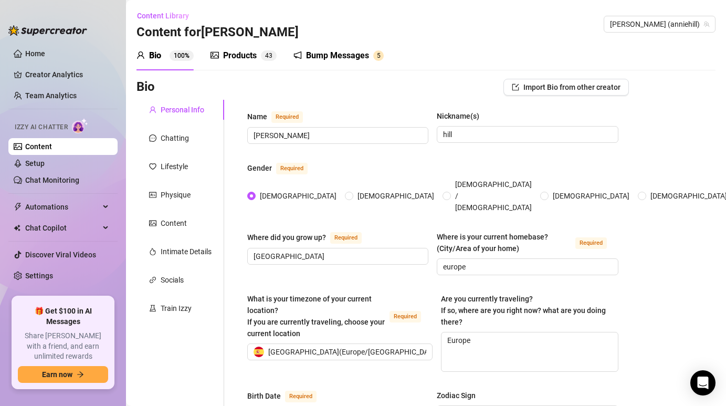
click at [223, 59] on div "Products" at bounding box center [240, 55] width 34 height 13
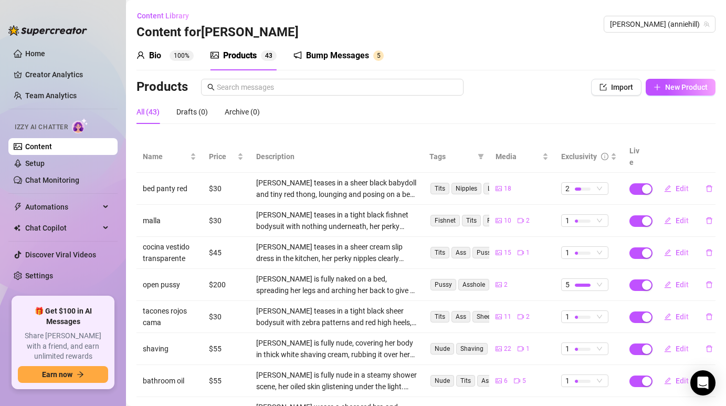
click at [330, 59] on div "Bump Messages" at bounding box center [337, 55] width 63 height 13
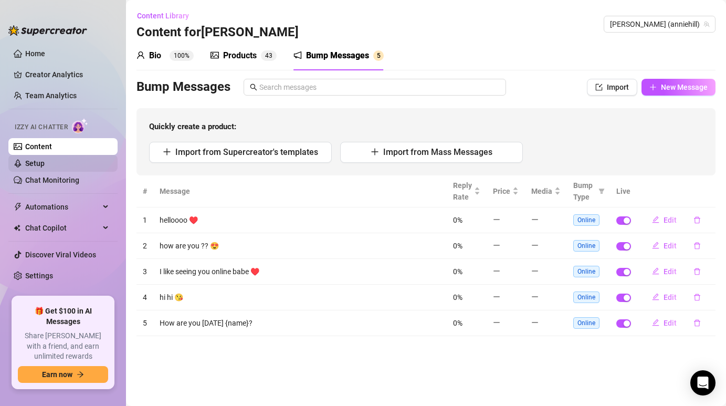
click at [45, 165] on link "Setup" at bounding box center [34, 163] width 19 height 8
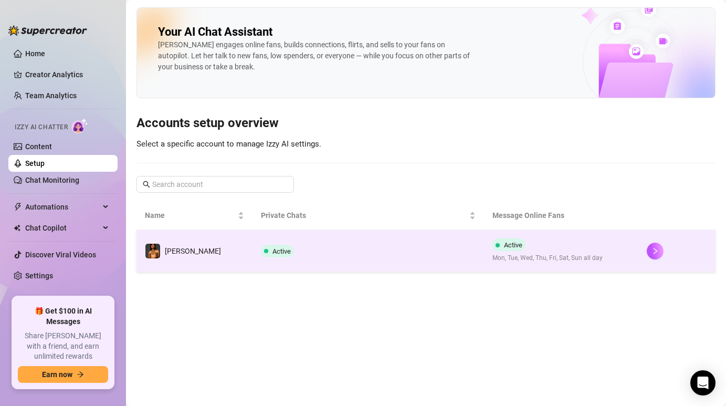
click at [177, 240] on td "[PERSON_NAME]" at bounding box center [194, 251] width 116 height 42
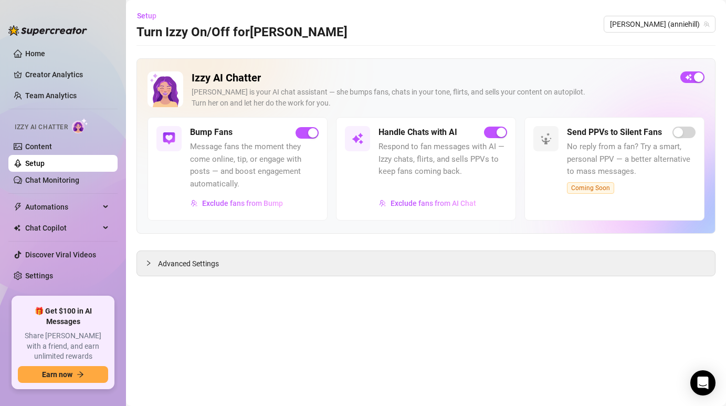
click at [604, 184] on span "Coming Soon" at bounding box center [590, 188] width 47 height 12
click at [604, 188] on span "Coming Soon" at bounding box center [590, 188] width 47 height 12
click at [45, 184] on link "Chat Monitoring" at bounding box center [52, 180] width 54 height 8
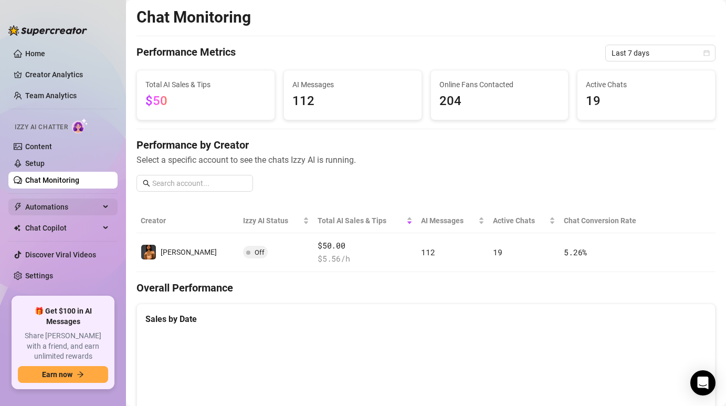
click at [49, 205] on span "Automations" at bounding box center [62, 206] width 75 height 17
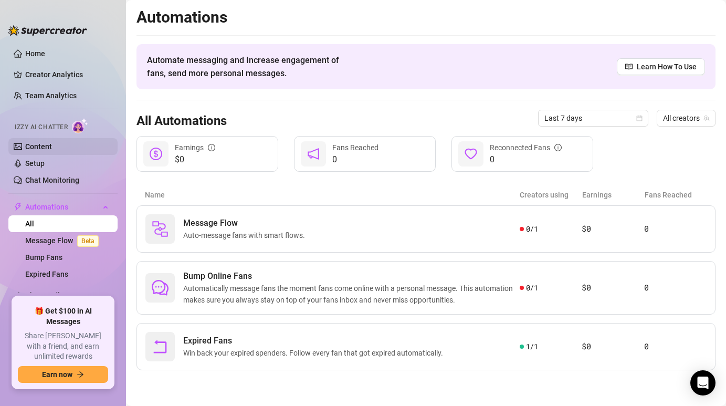
click at [40, 142] on link "Content" at bounding box center [38, 146] width 27 height 8
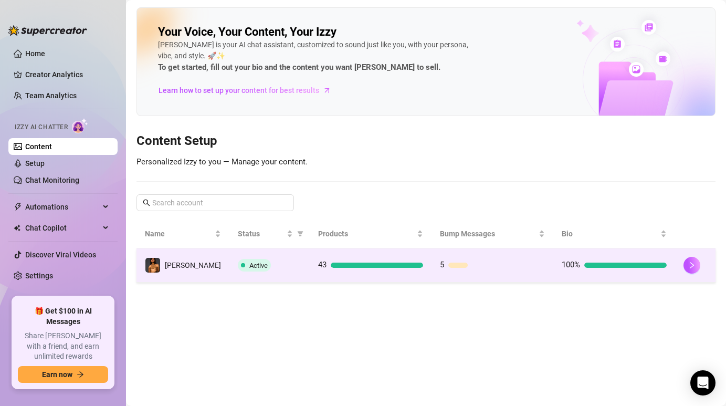
click at [229, 256] on td "Active" at bounding box center [269, 265] width 80 height 34
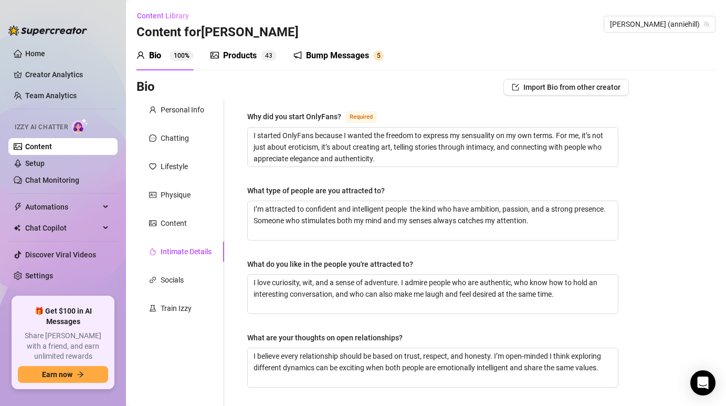
click at [236, 58] on div "Products" at bounding box center [240, 55] width 34 height 13
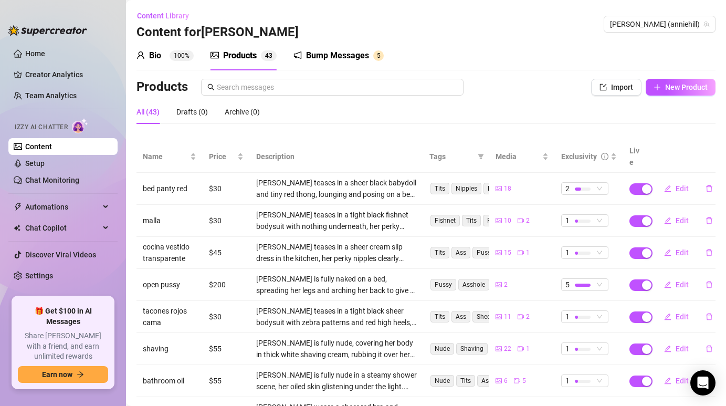
click at [256, 177] on div "[PERSON_NAME] teases in a sheer black babydoll and tiny red thong, lounging and…" at bounding box center [336, 188] width 161 height 23
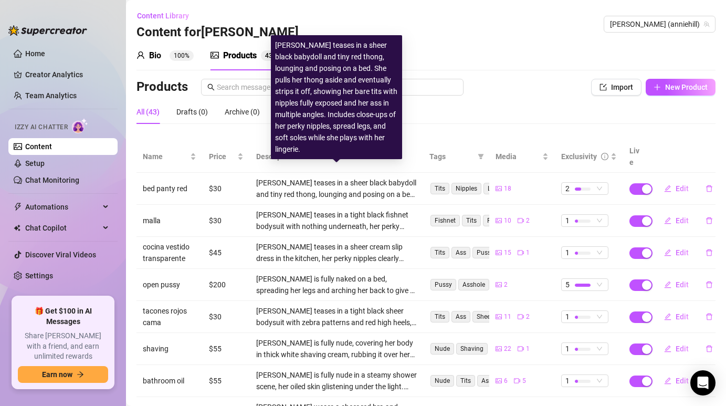
click at [286, 183] on div "[PERSON_NAME] teases in a sheer black babydoll and tiny red thong, lounging and…" at bounding box center [336, 188] width 161 height 23
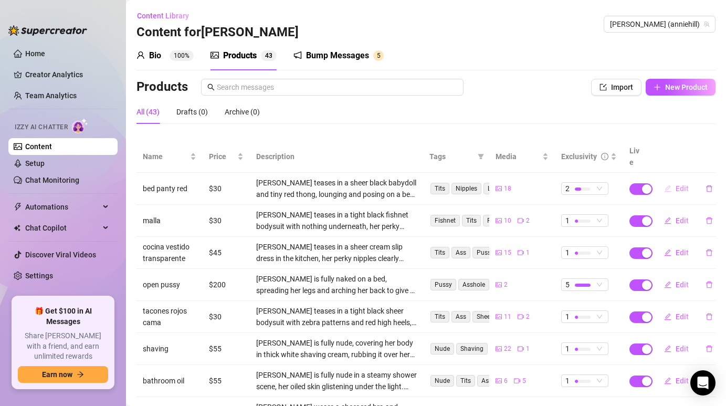
click at [675, 182] on button "Edit" at bounding box center [675, 188] width 41 height 17
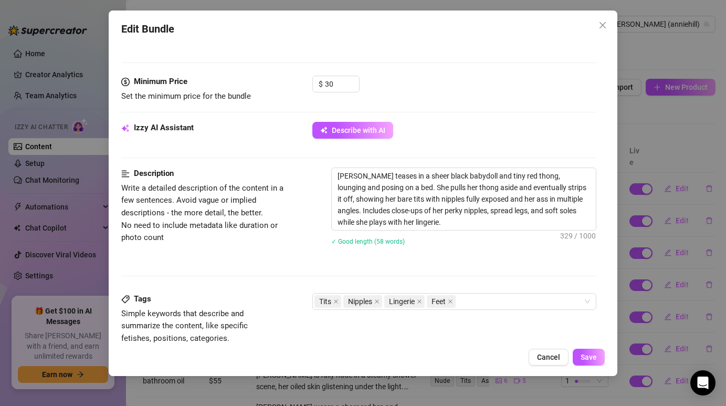
scroll to position [439, 0]
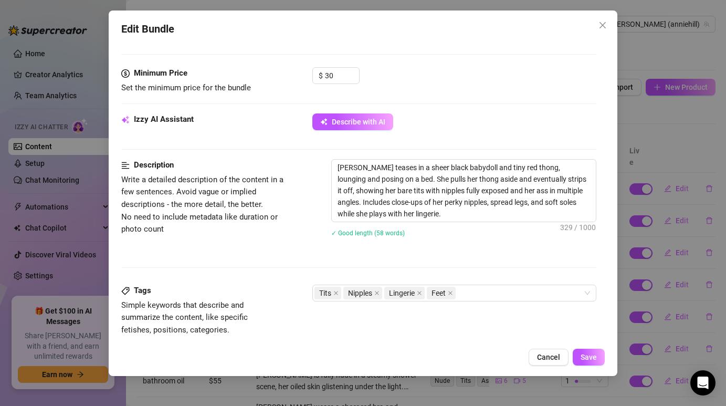
click at [531, 132] on div "Izzy AI Assistant Describe with AI" at bounding box center [358, 126] width 474 height 26
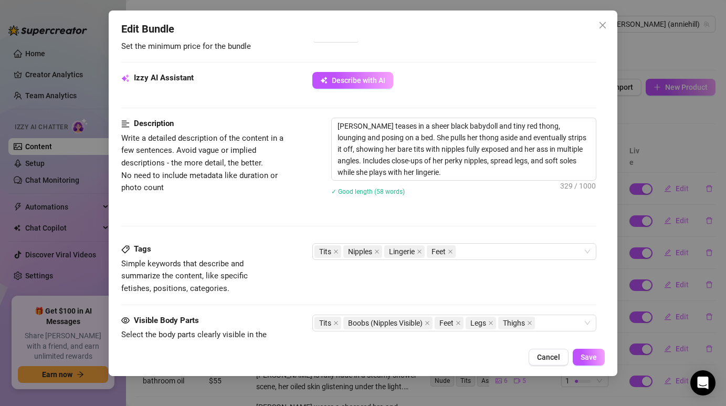
scroll to position [480, 0]
click at [419, 166] on textarea "[PERSON_NAME] teases in a sheer black babydoll and tiny red thong, lounging and…" at bounding box center [463, 150] width 263 height 62
drag, startPoint x: 461, startPoint y: 174, endPoint x: 322, endPoint y: 112, distance: 152.7
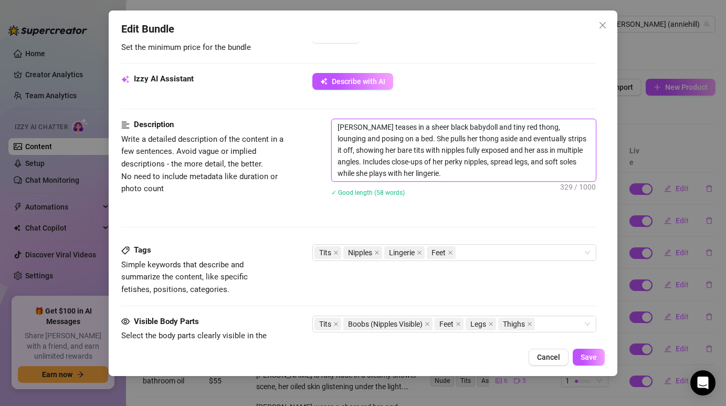
click at [322, 112] on form "Account [PERSON_NAME] (@anniehill) Name Name is for your internal organization …" at bounding box center [358, 92] width 474 height 1037
click at [371, 135] on textarea "[PERSON_NAME] teases in a sheer black babydoll and tiny red thong, lounging and…" at bounding box center [463, 150] width 263 height 62
drag, startPoint x: 339, startPoint y: 126, endPoint x: 470, endPoint y: 177, distance: 140.0
click at [470, 177] on textarea "[PERSON_NAME] teases in a sheer black babydoll and tiny red thong, lounging and…" at bounding box center [463, 150] width 263 height 62
paste textarea "ilky black babydoll with a red thong, lounging and playing on the bed. Soft tou…"
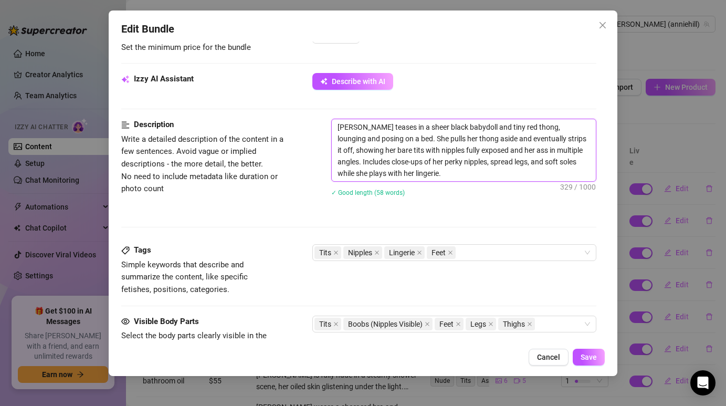
type textarea "[PERSON_NAME] teases in a silky black babydoll with a red thong, lounging and p…"
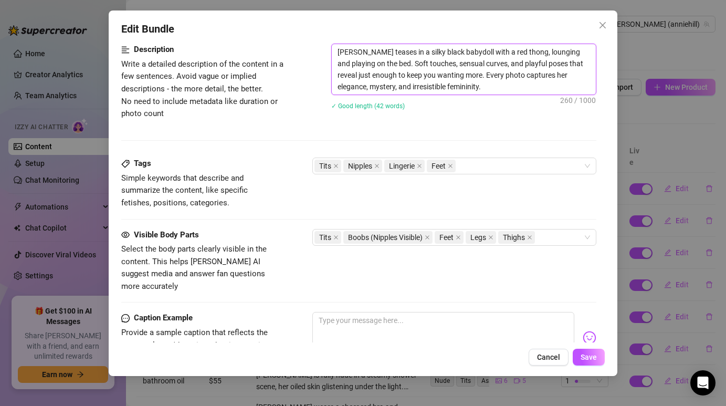
scroll to position [556, 0]
type textarea "[PERSON_NAME] teases in a silky black babydoll with a red thong, lounging and p…"
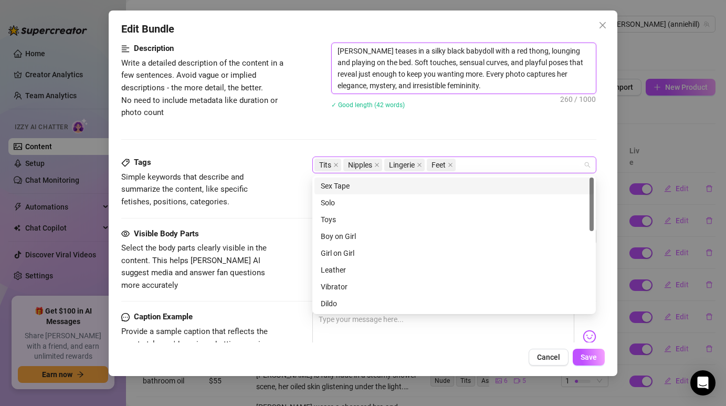
click at [469, 166] on div "Tits Nipples Lingerie Feet" at bounding box center [448, 164] width 268 height 15
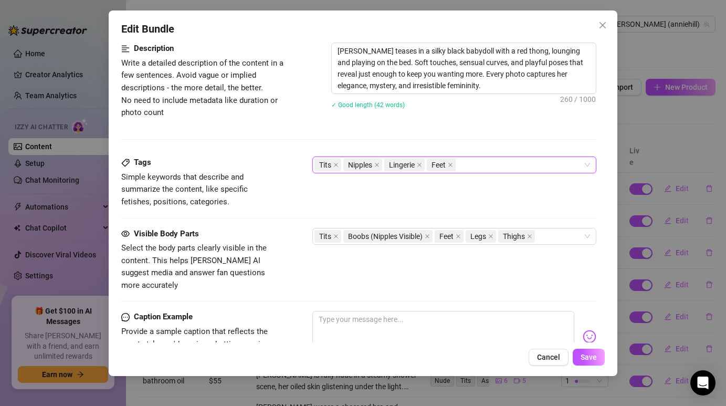
click at [480, 162] on div "Tits Nipples Lingerie Feet" at bounding box center [448, 164] width 268 height 15
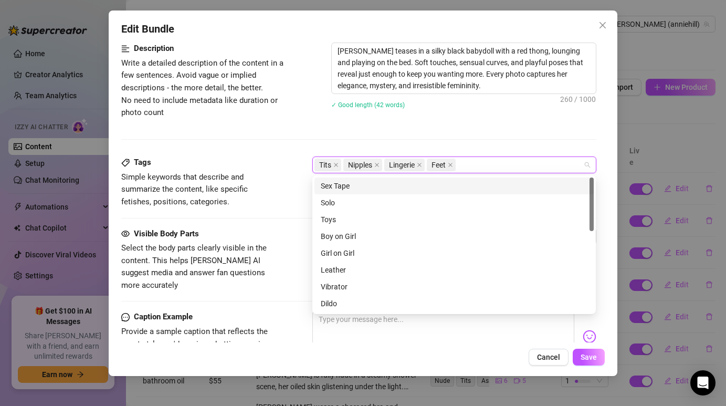
click at [479, 162] on div "Tits Nipples Lingerie Feet" at bounding box center [448, 164] width 268 height 15
